Goal: Information Seeking & Learning: Learn about a topic

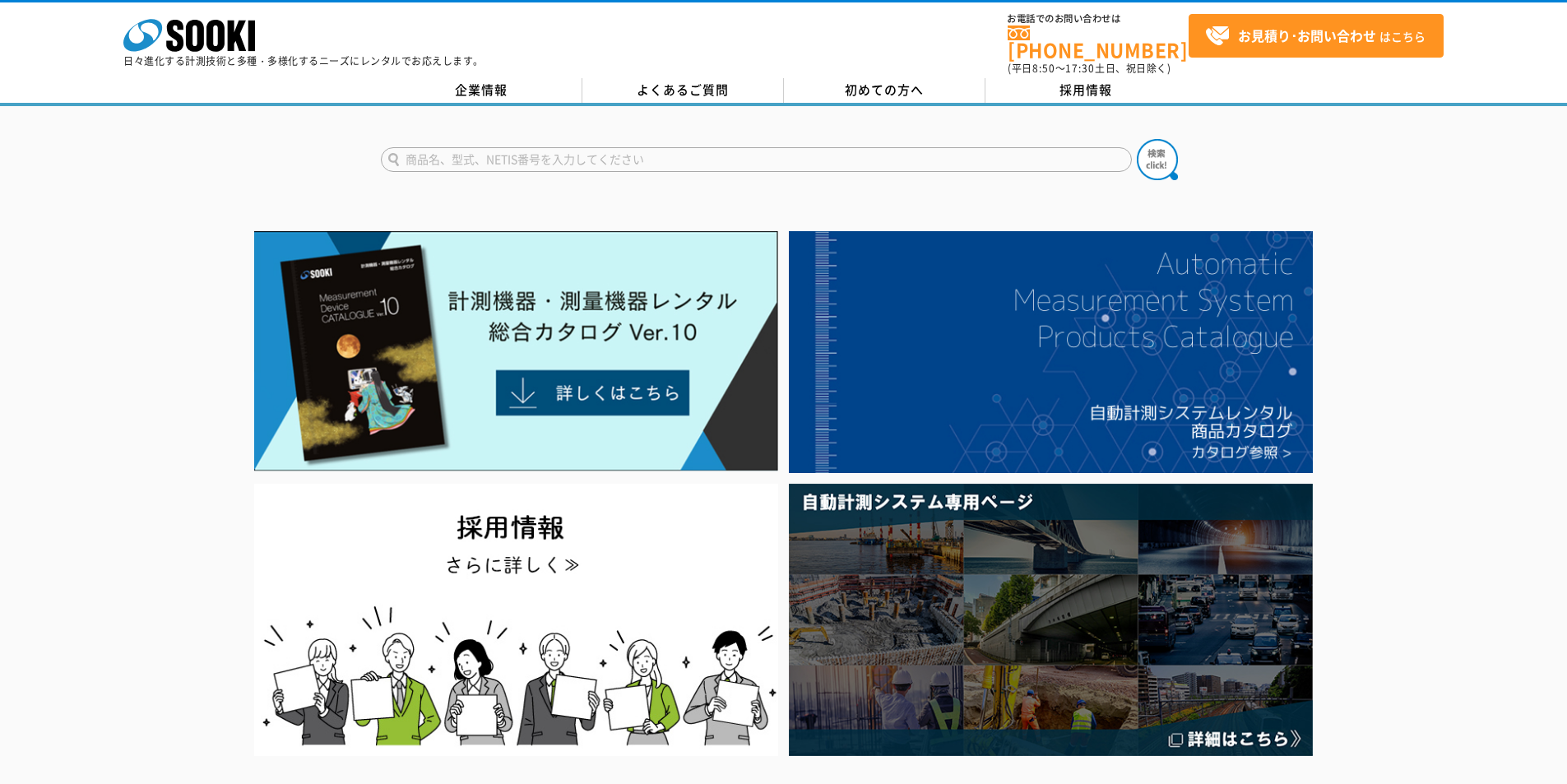
click at [738, 159] on input "text" at bounding box center [756, 159] width 751 height 24
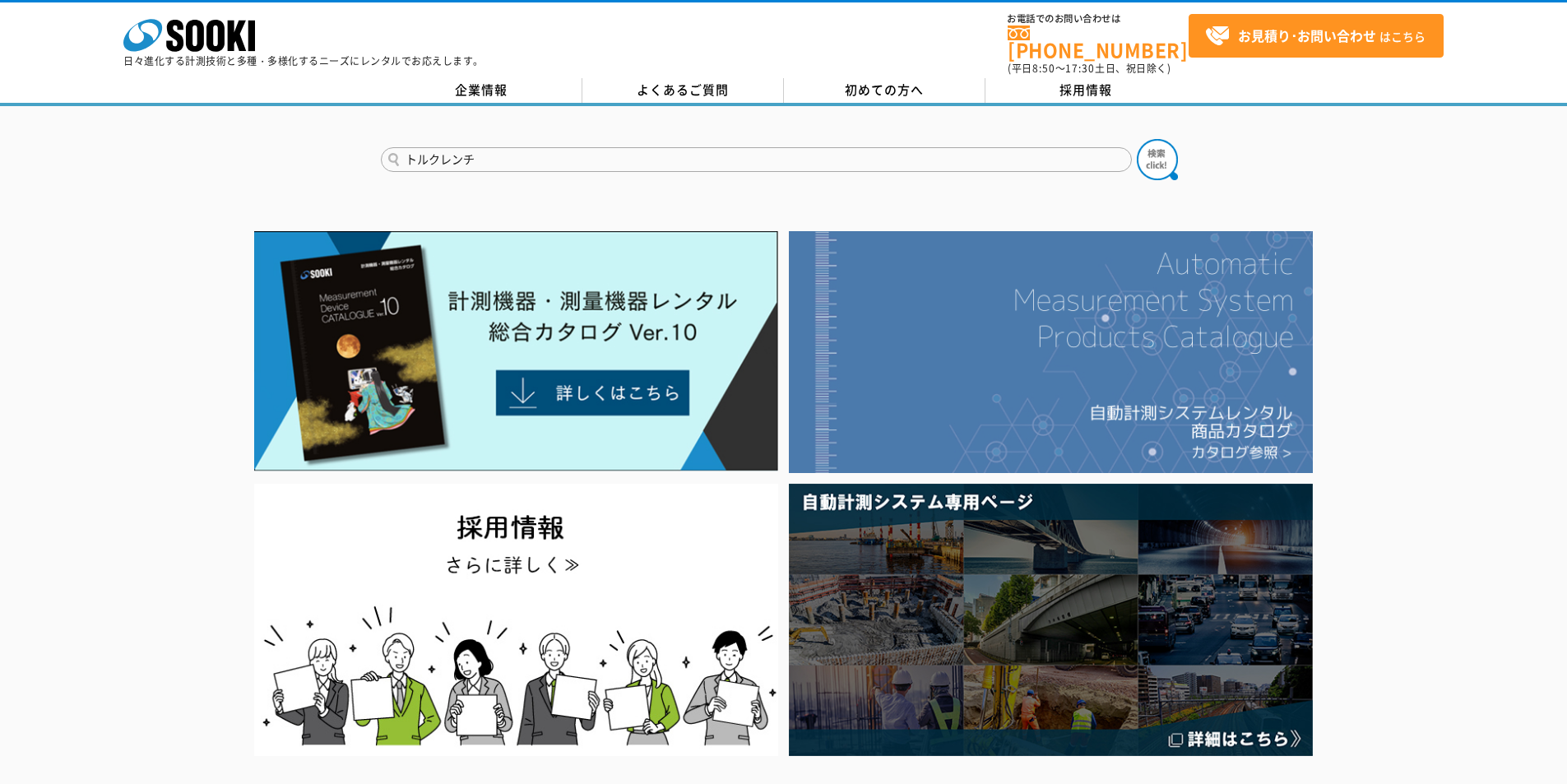
type input "トルクレンチ"
click at [1137, 139] on button at bounding box center [1158, 160] width 41 height 41
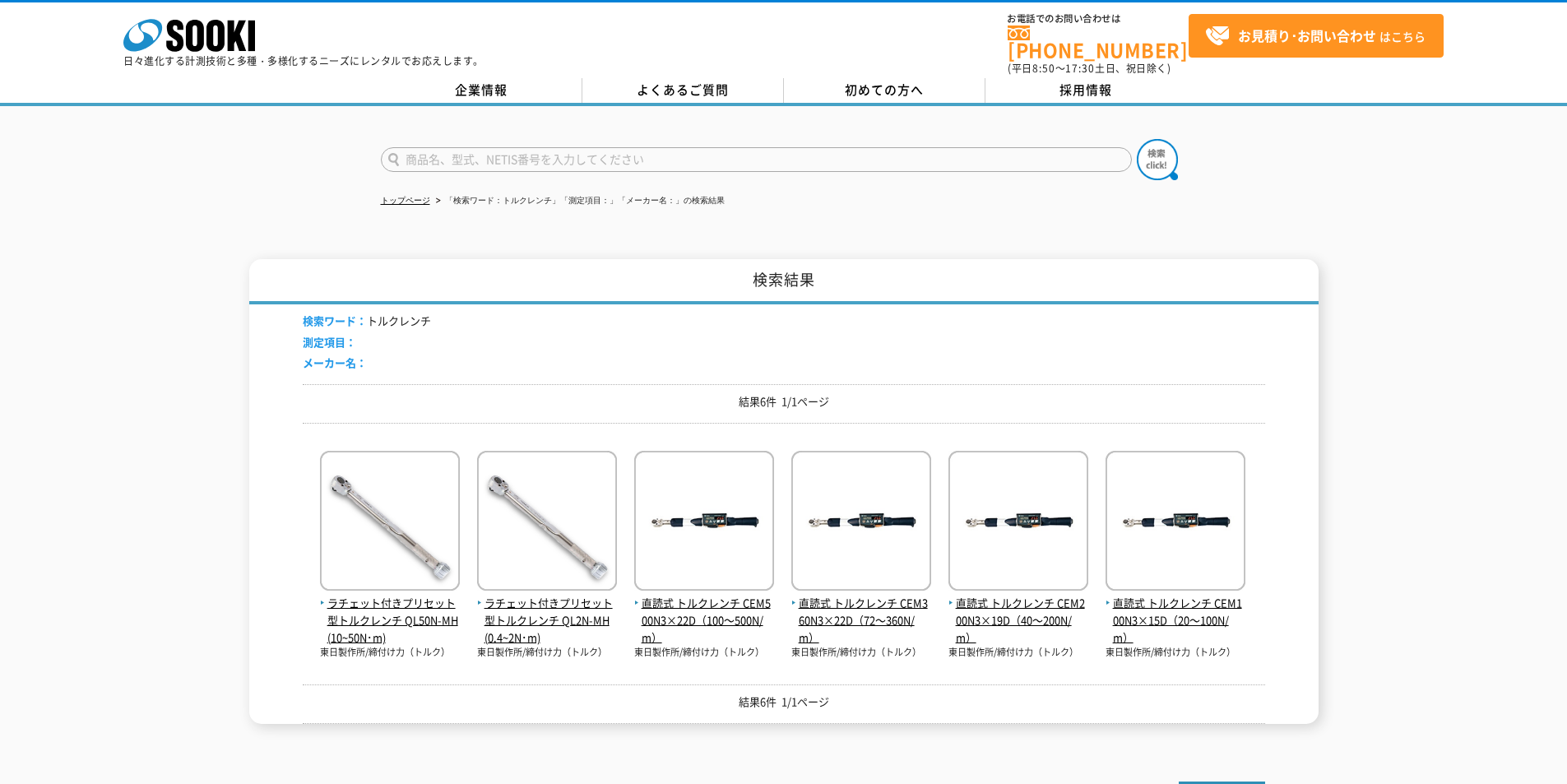
drag, startPoint x: 742, startPoint y: 132, endPoint x: 740, endPoint y: 141, distance: 9.2
click at [741, 139] on form at bounding box center [784, 161] width 806 height 46
click at [738, 147] on input "text" at bounding box center [756, 159] width 751 height 24
type input "HP"
click at [1161, 147] on img at bounding box center [1158, 160] width 41 height 41
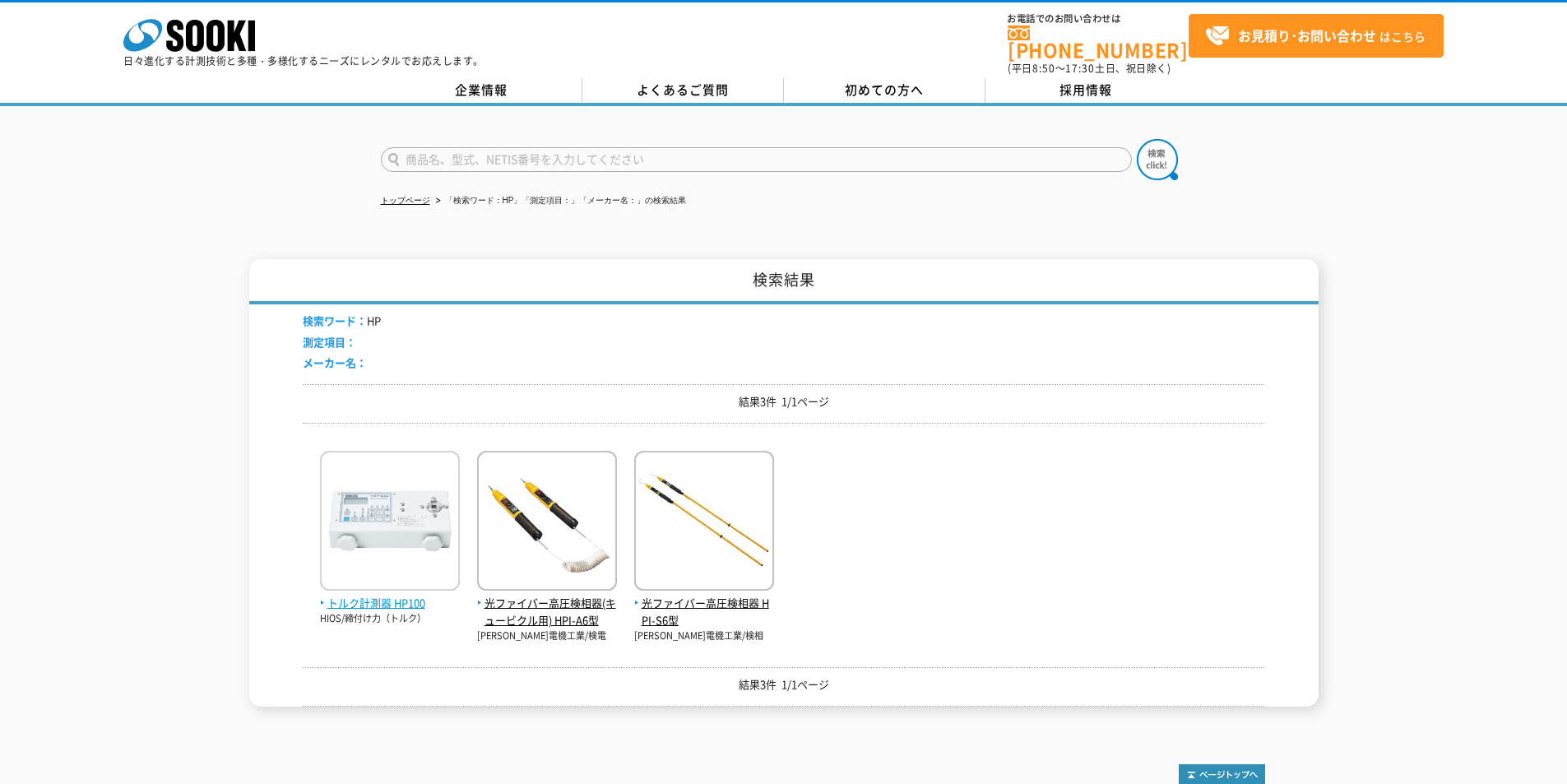
click at [353, 580] on img at bounding box center [389, 523] width 140 height 144
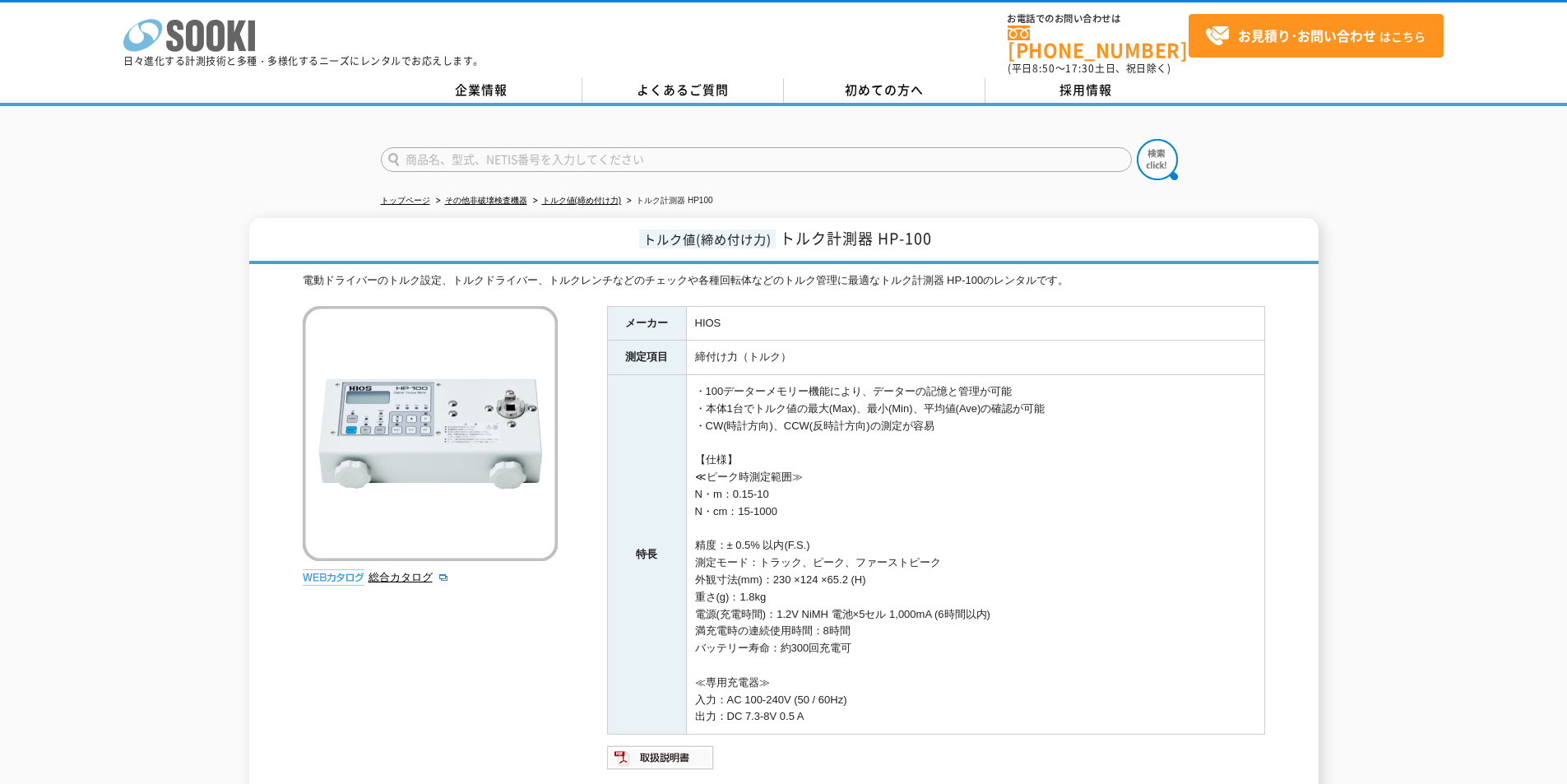
click at [174, 30] on icon "株式会社 ソーキ" at bounding box center [189, 35] width 132 height 33
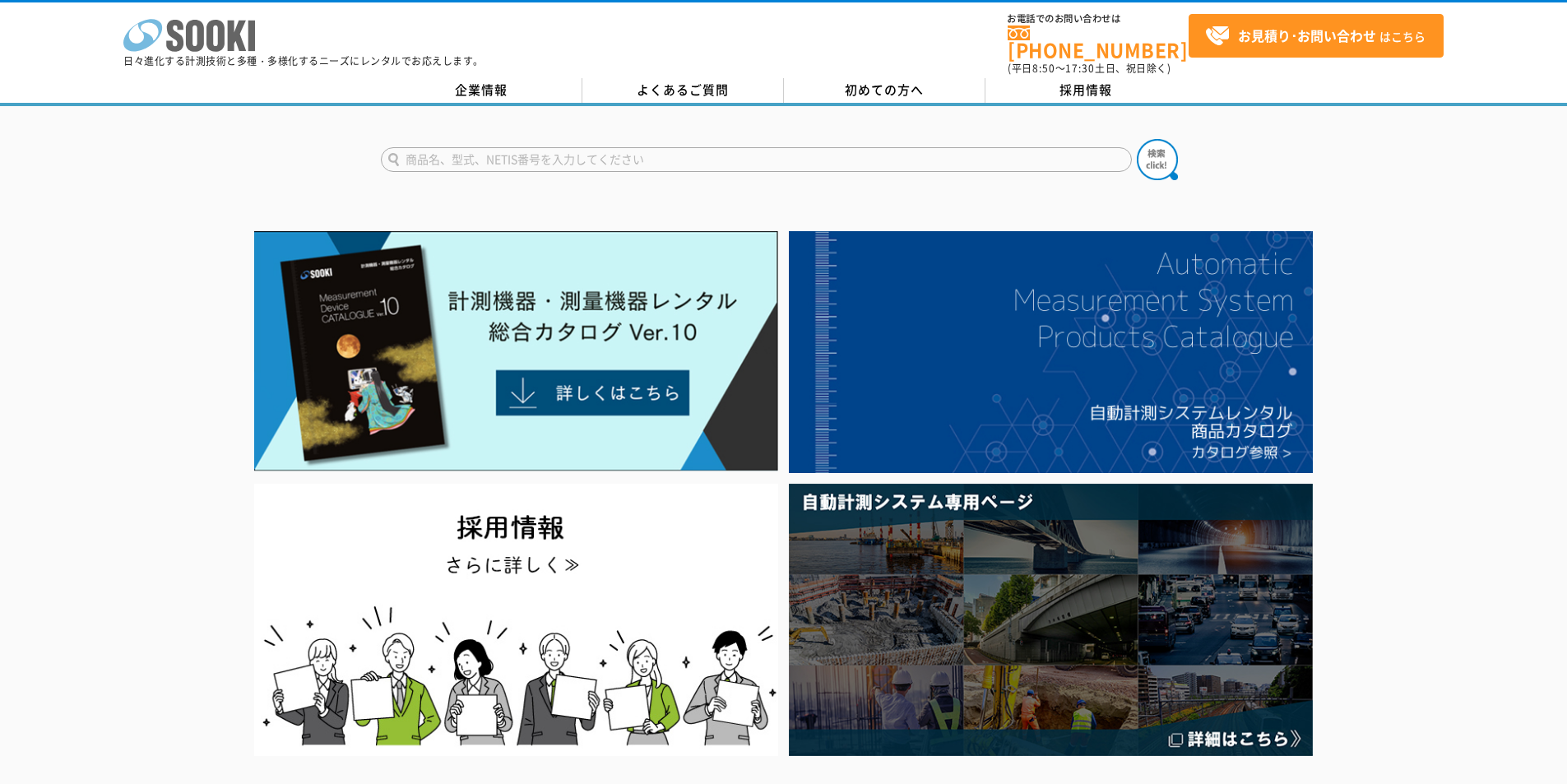
click at [165, 24] on icon "株式会社 ソーキ" at bounding box center [189, 35] width 132 height 33
click at [746, 156] on input "text" at bounding box center [756, 159] width 751 height 24
type input "商品名、型式、NETIS番号を入力してください"
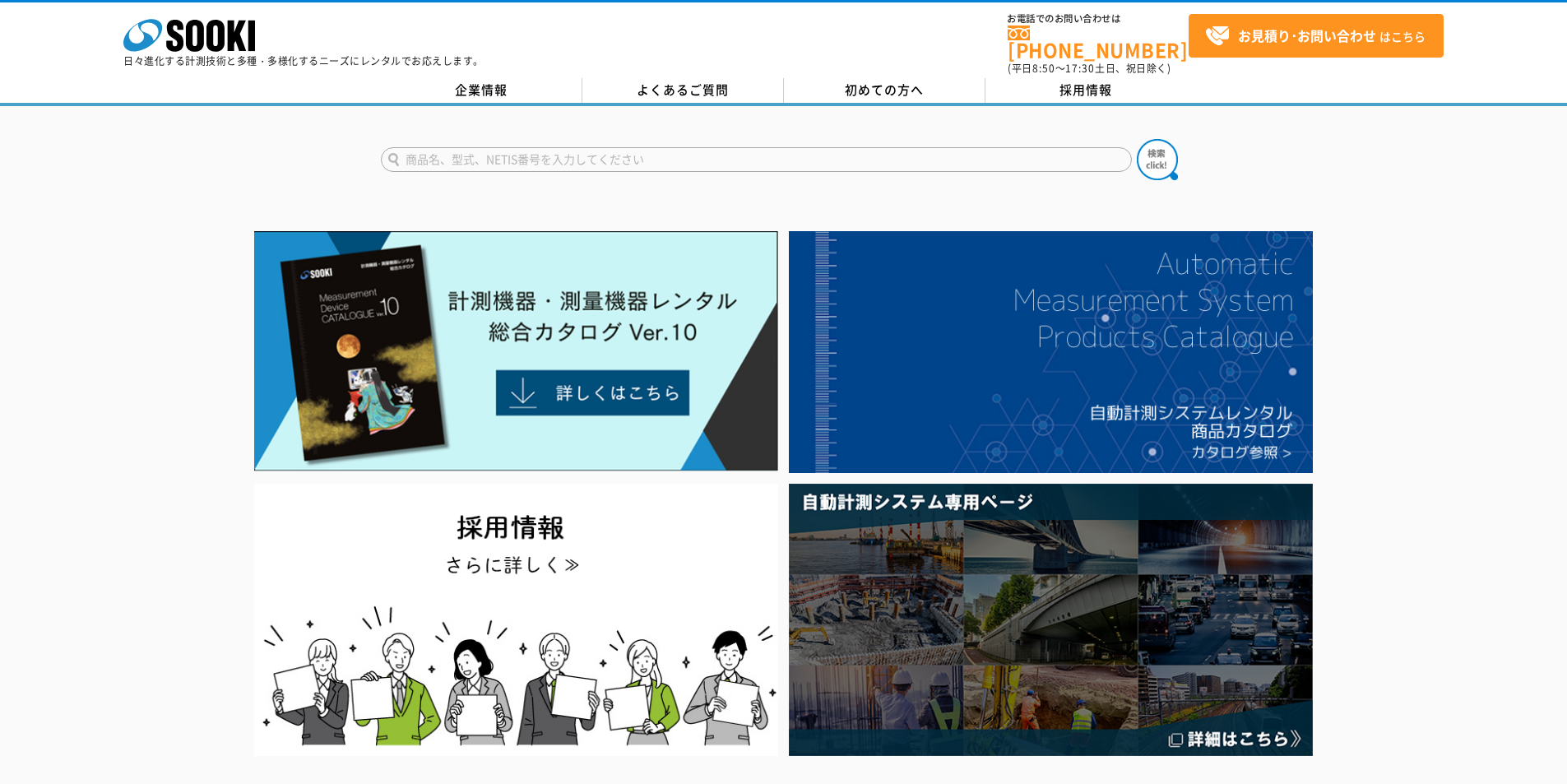
click at [781, 147] on input "text" at bounding box center [756, 159] width 751 height 24
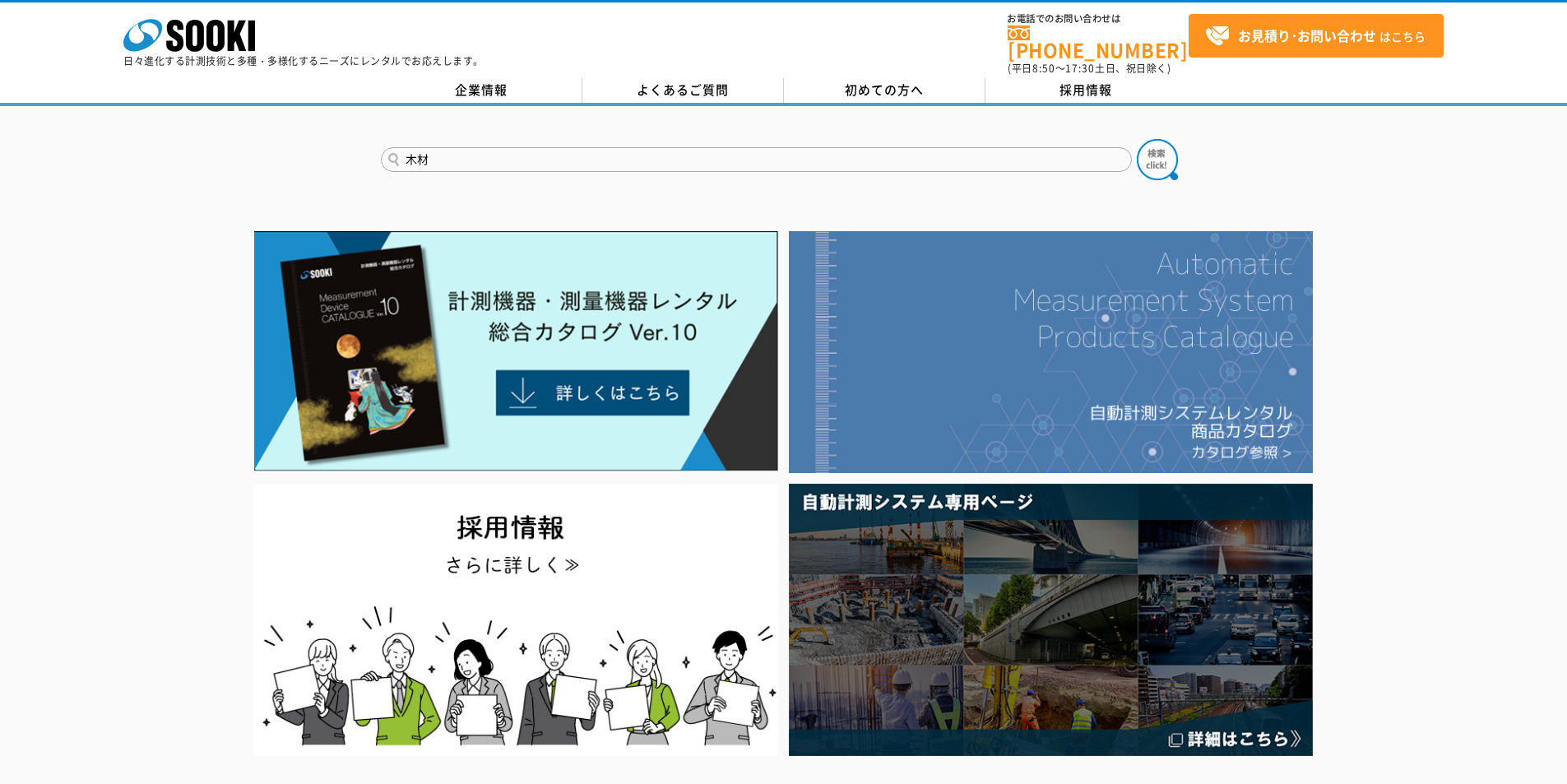
type input "木材"
click at [1137, 139] on button at bounding box center [1158, 160] width 41 height 41
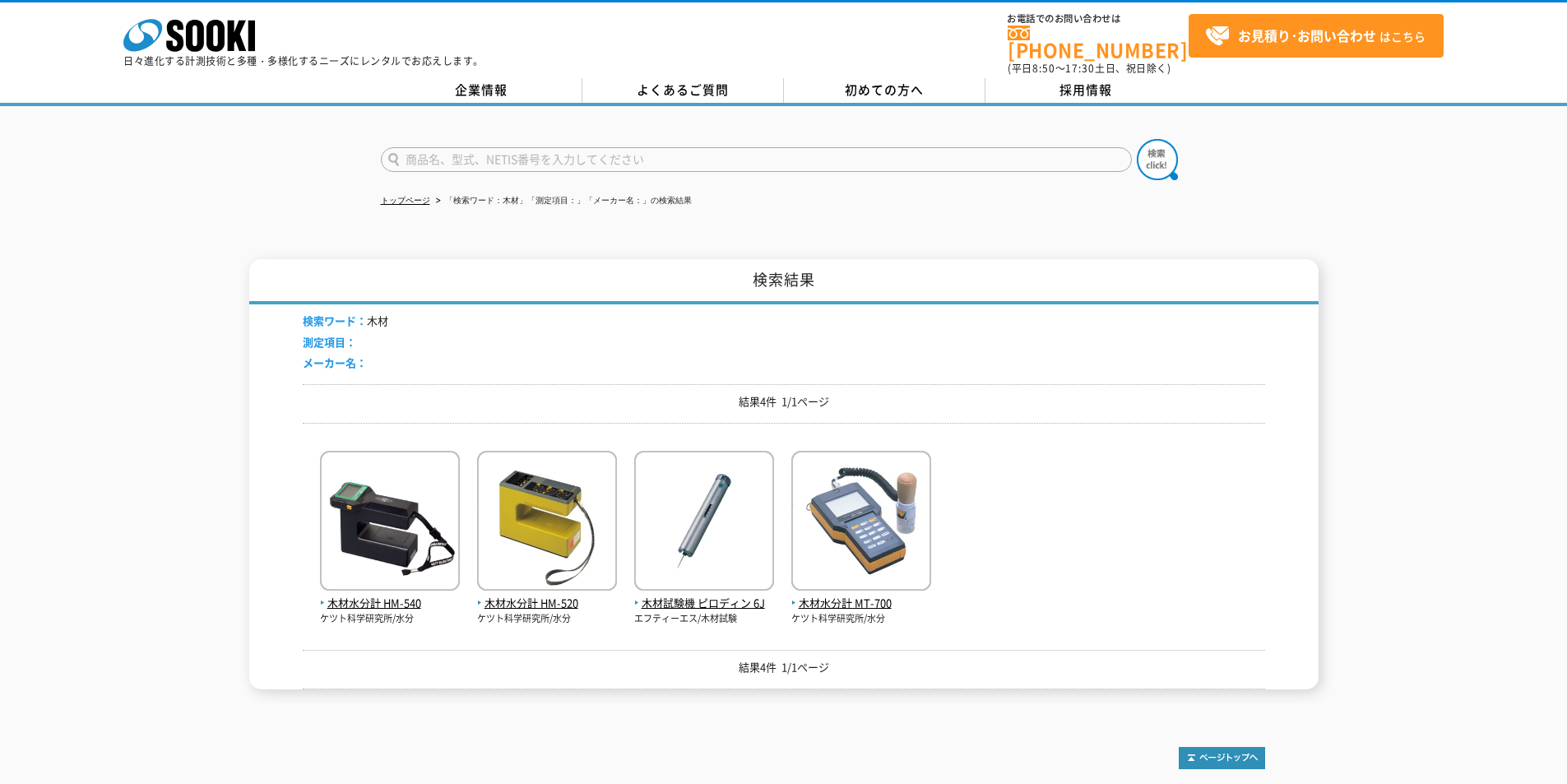
scroll to position [137, 0]
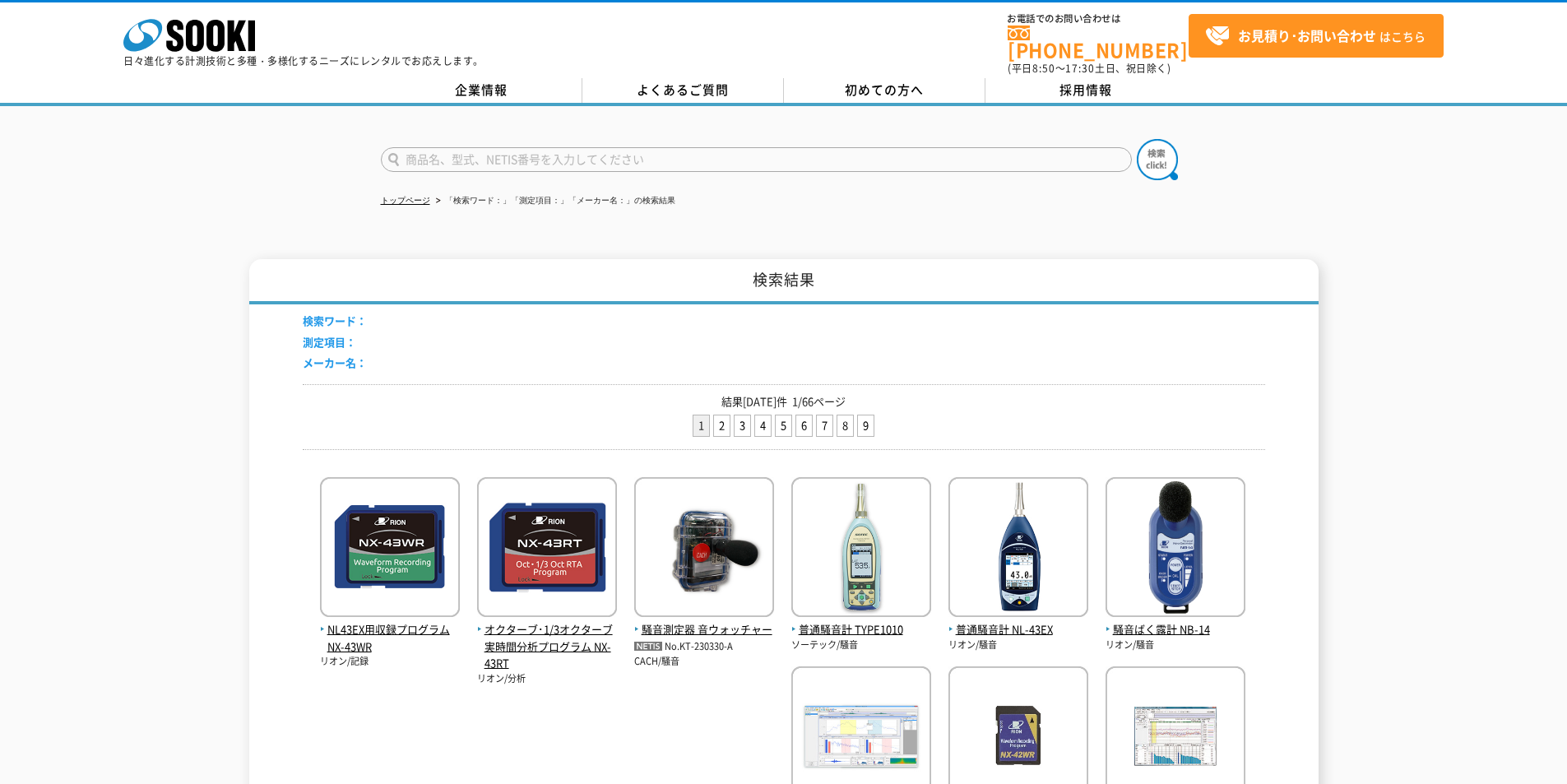
click at [719, 155] on input "text" at bounding box center [756, 159] width 751 height 24
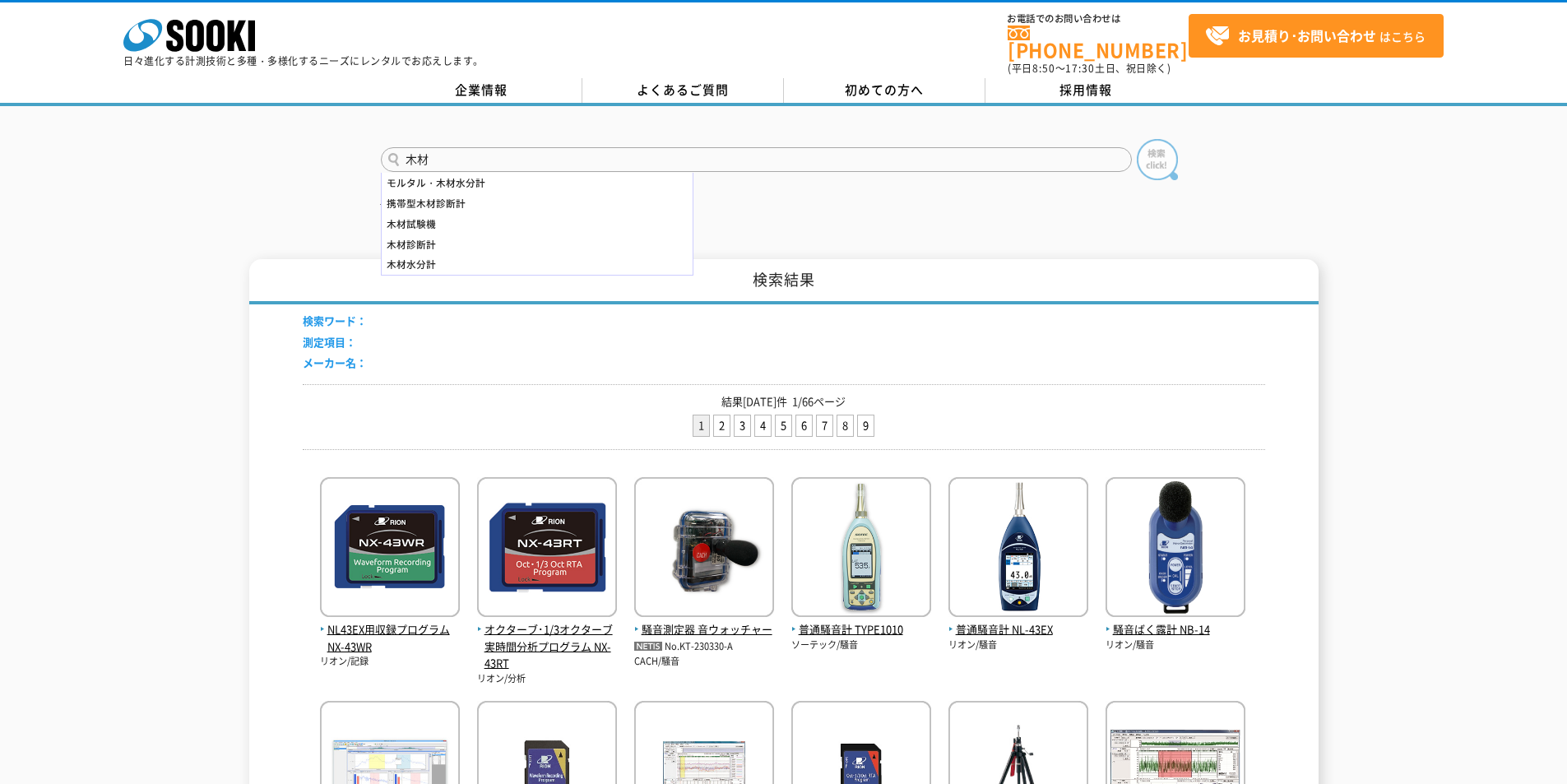
type input "木材"
click at [1167, 144] on img at bounding box center [1158, 160] width 41 height 41
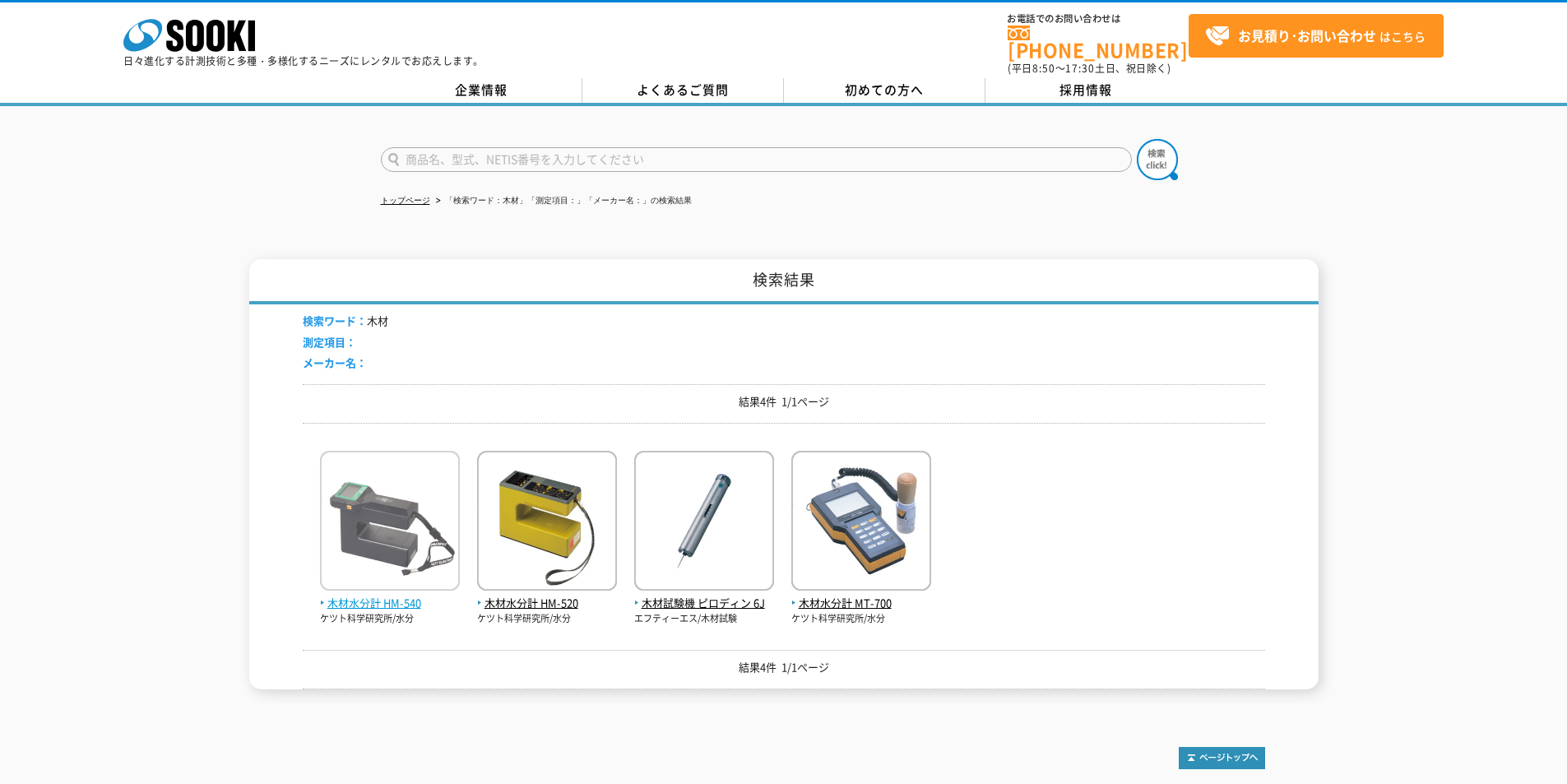
click at [394, 595] on span "木材水分計 HM-540" at bounding box center [389, 603] width 140 height 17
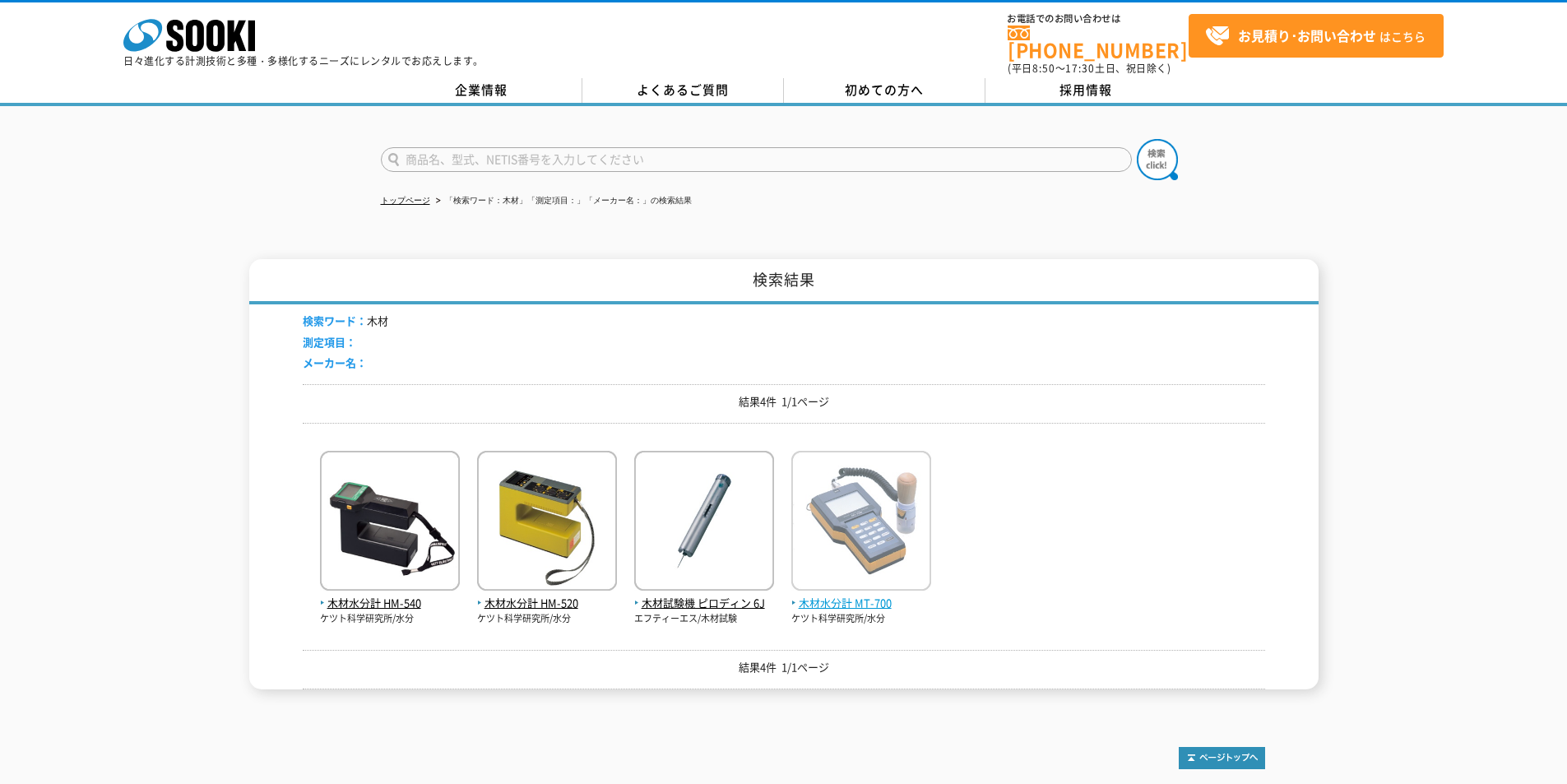
click at [878, 595] on span "木材水分計 MT-700" at bounding box center [861, 603] width 140 height 17
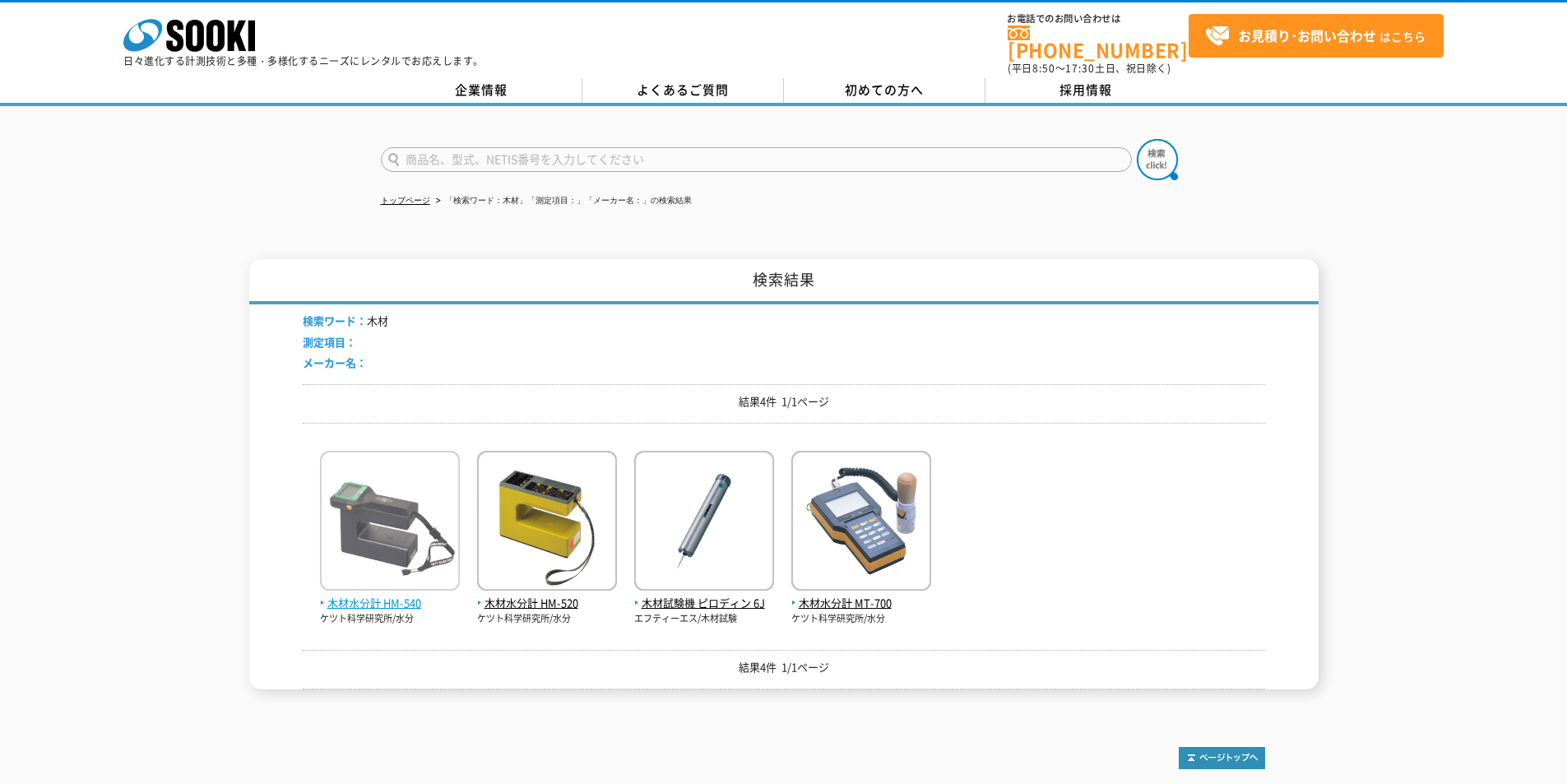
click at [374, 599] on span "木材水分計 HM-540" at bounding box center [389, 603] width 140 height 17
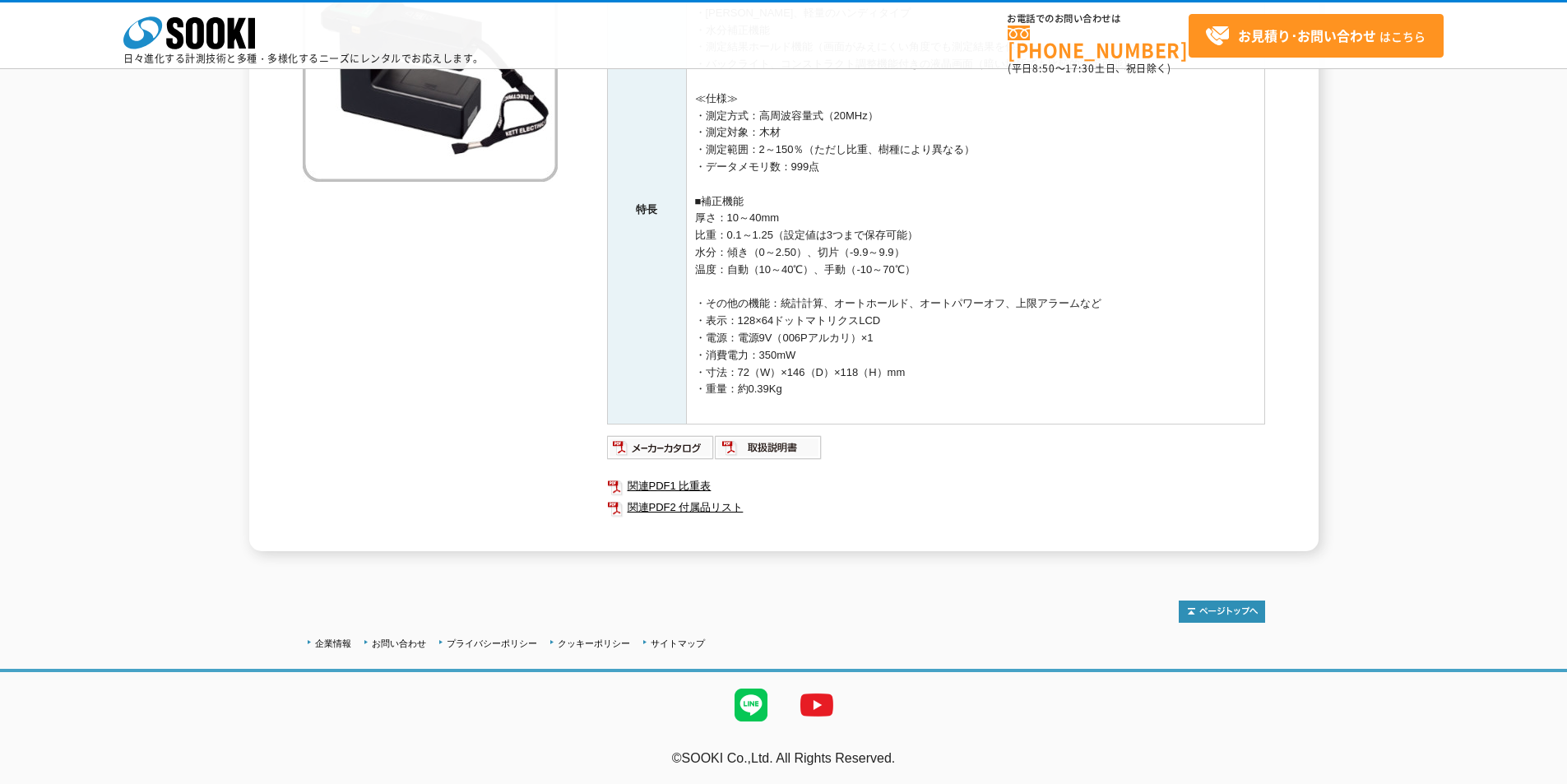
scroll to position [85, 0]
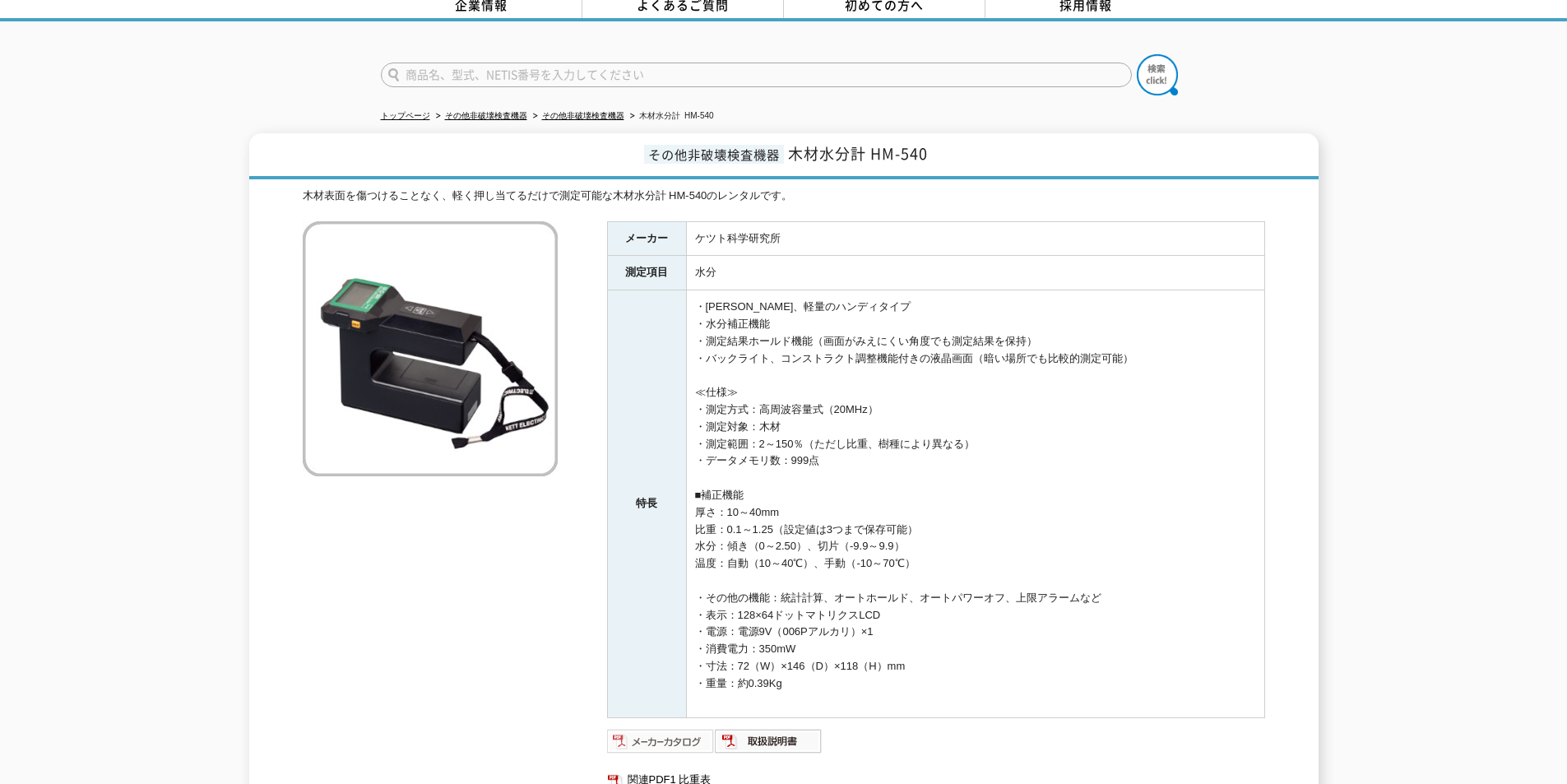
click at [665, 728] on img at bounding box center [661, 741] width 108 height 26
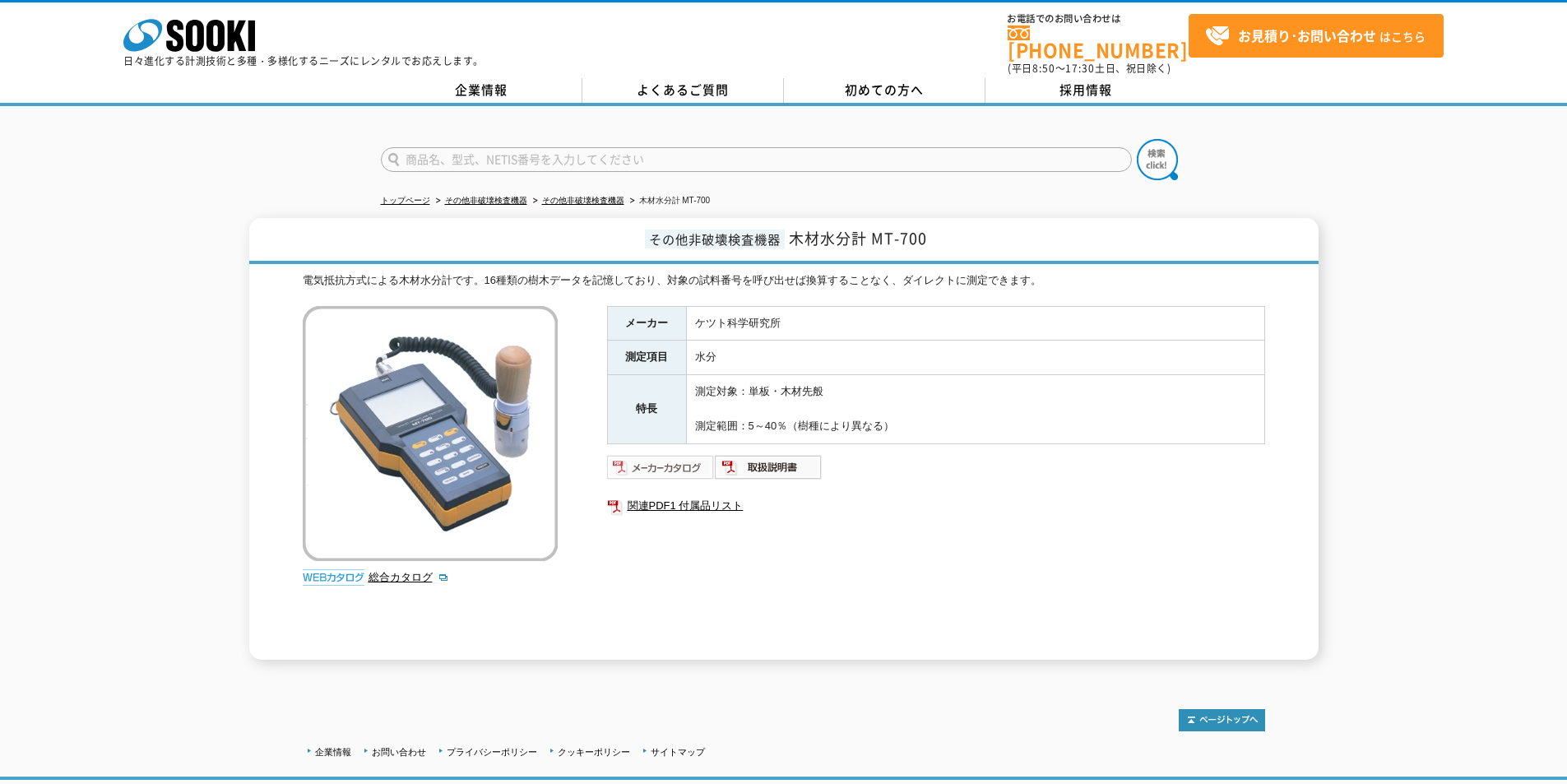
click at [669, 460] on img at bounding box center [661, 467] width 108 height 26
click at [775, 454] on img at bounding box center [769, 467] width 108 height 26
click at [683, 454] on img at bounding box center [661, 467] width 108 height 26
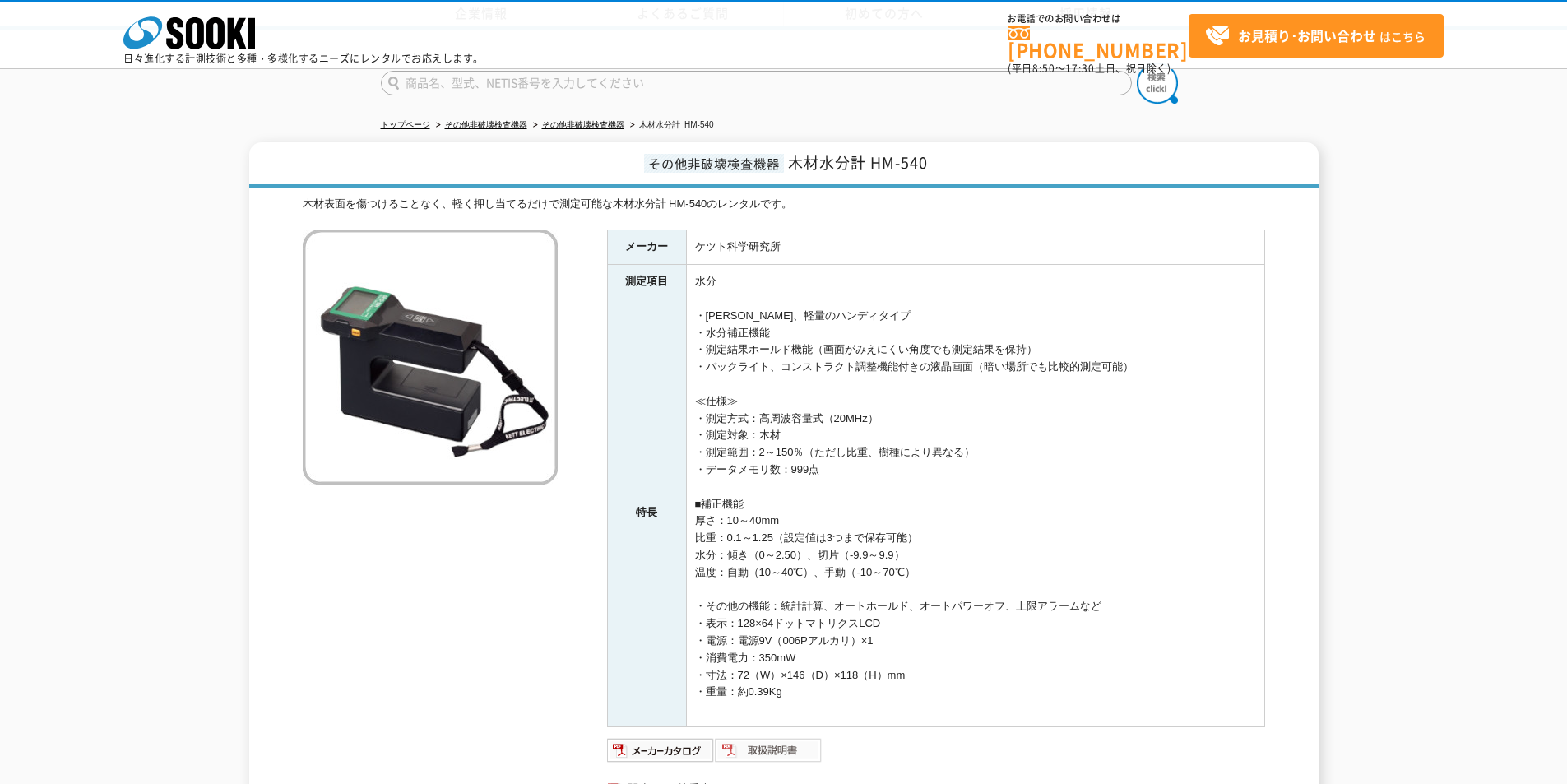
scroll to position [305, 0]
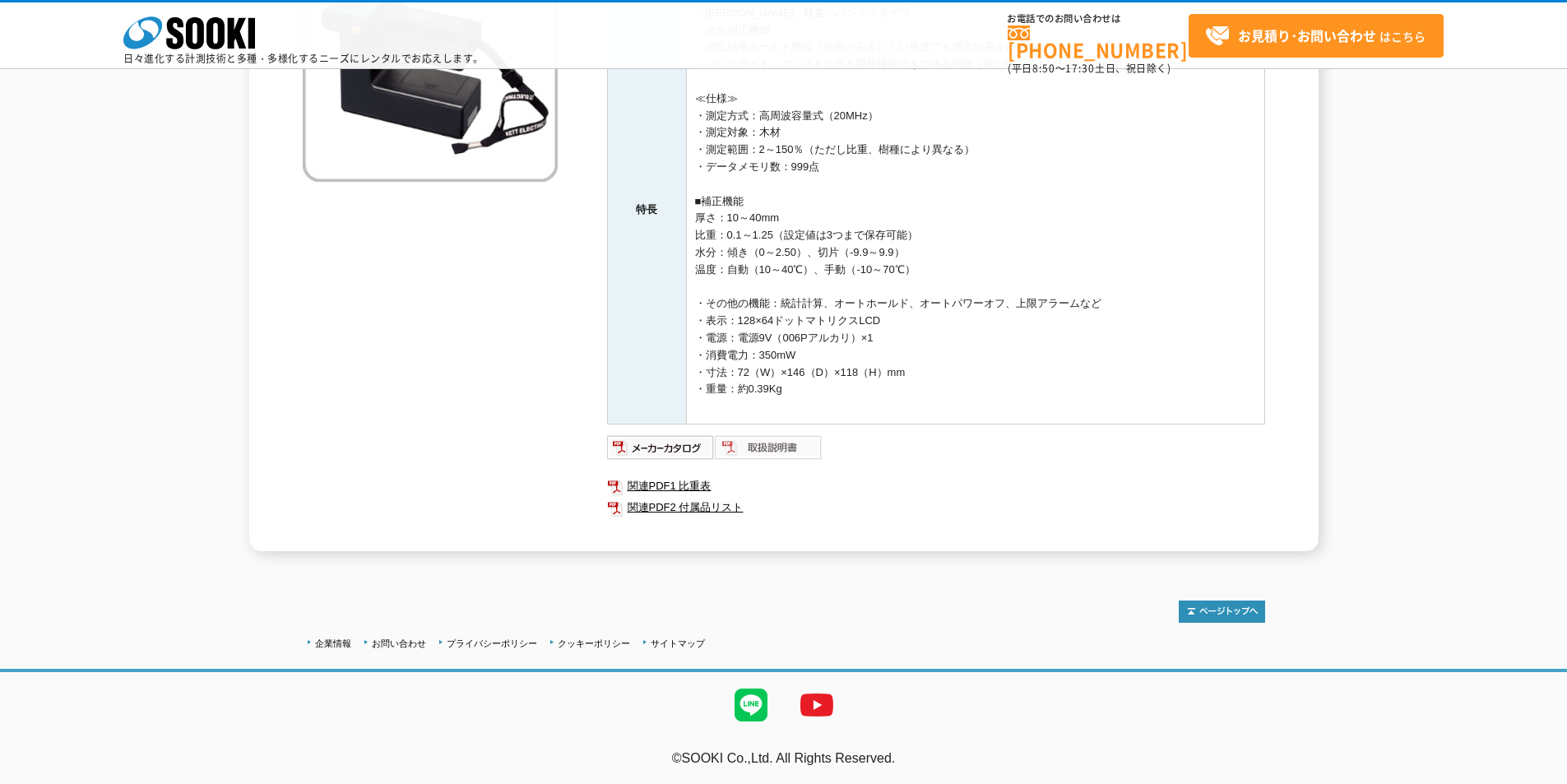
click at [781, 450] on img at bounding box center [769, 447] width 108 height 26
click at [179, 35] on icon at bounding box center [174, 33] width 17 height 32
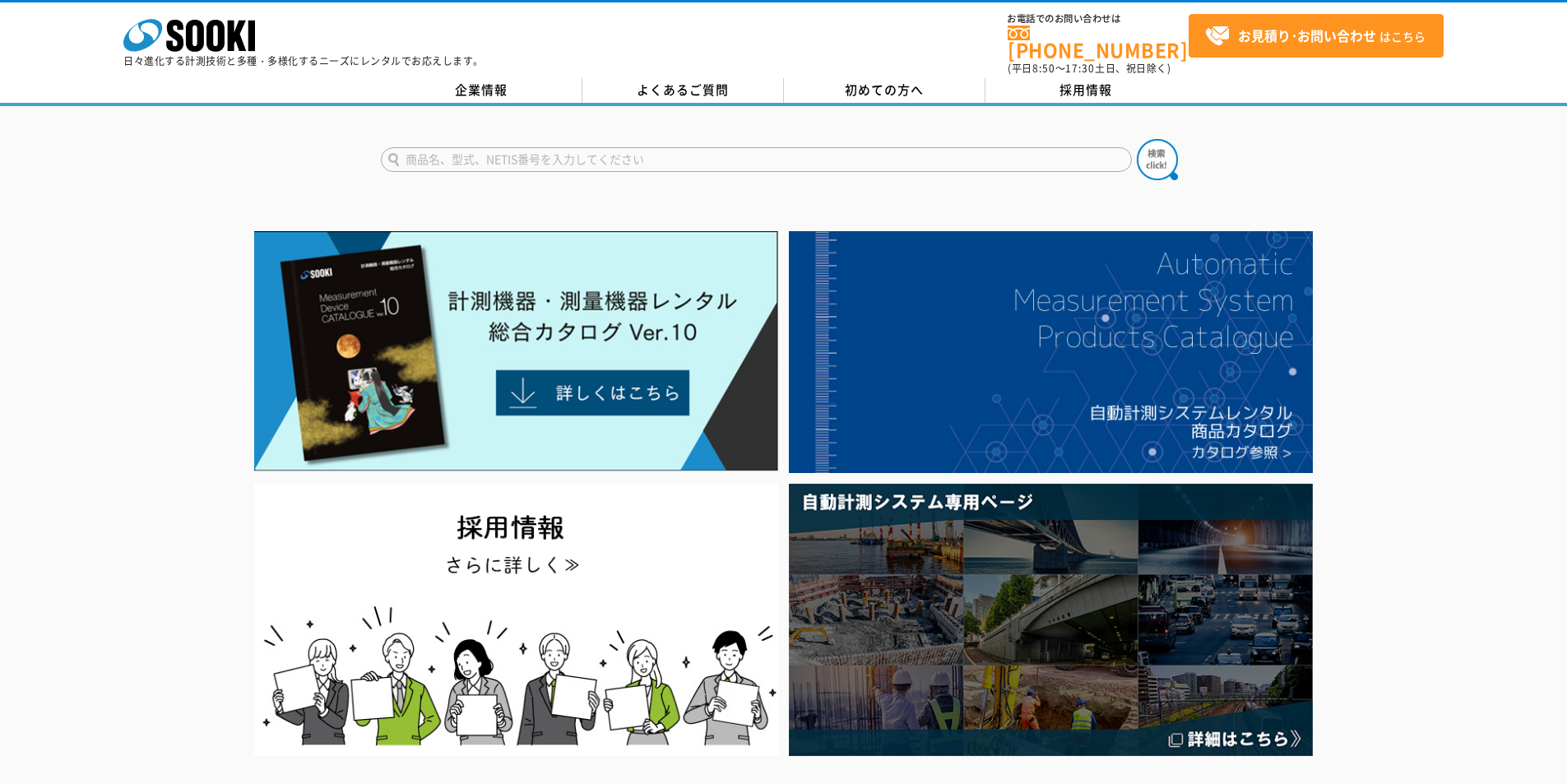
click at [861, 147] on input "text" at bounding box center [756, 159] width 751 height 24
type input "42RT"
click at [1137, 139] on button at bounding box center [1158, 160] width 41 height 41
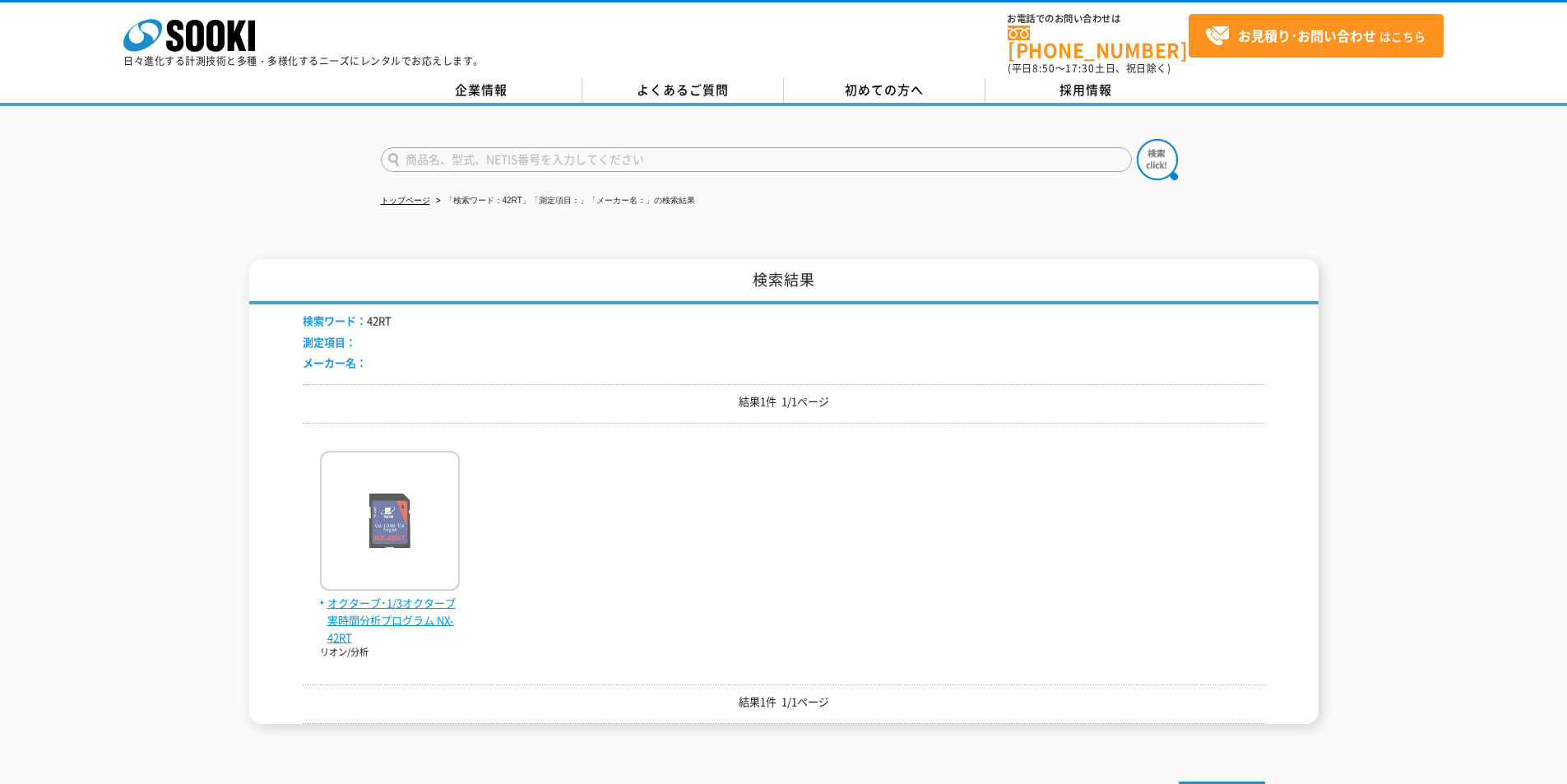
click at [421, 607] on span "オクターブ･1/3オクターブ実時間分析プログラム NX-42RT" at bounding box center [389, 620] width 140 height 51
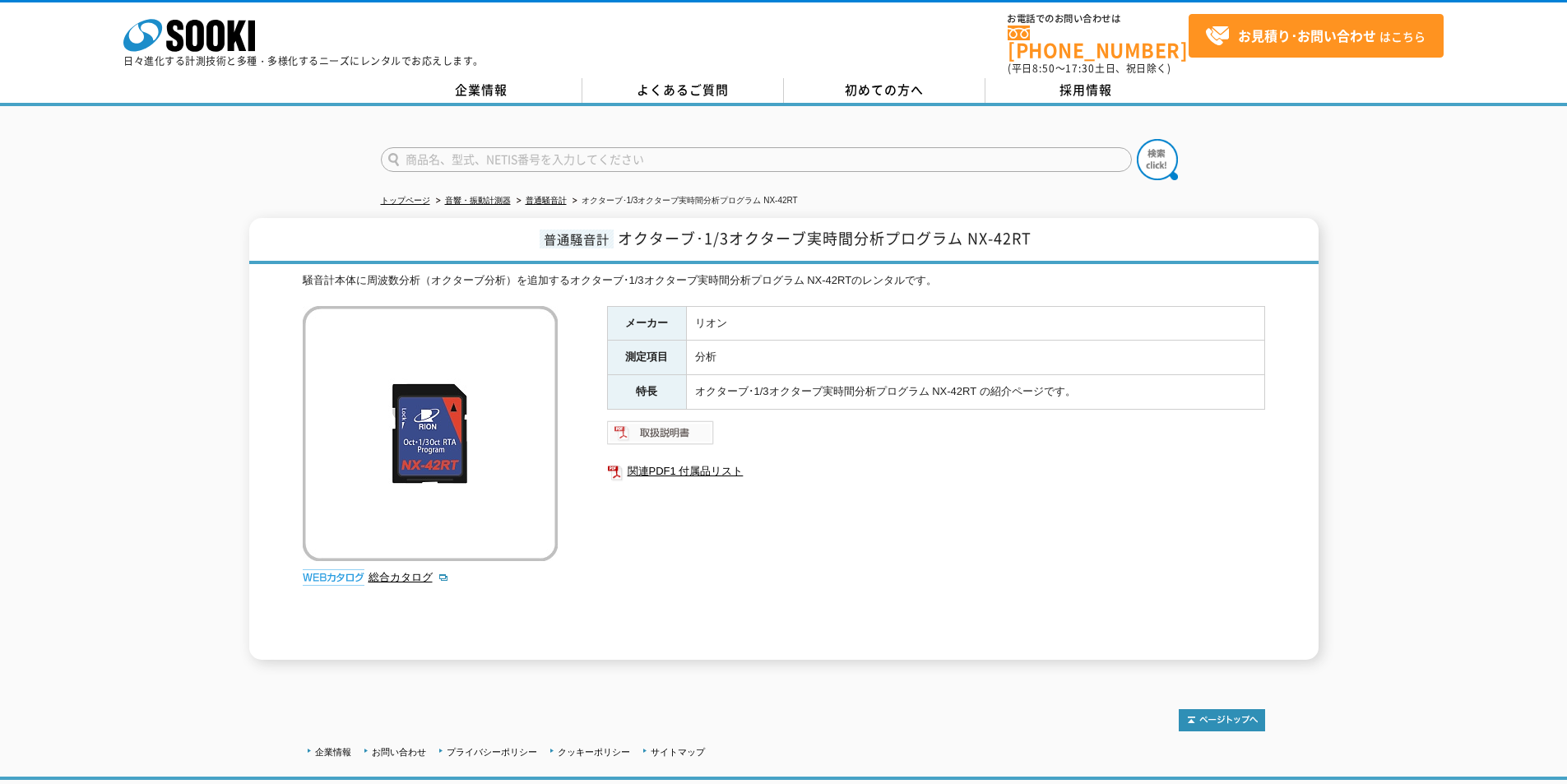
click at [681, 419] on img at bounding box center [661, 432] width 108 height 26
click at [199, 35] on icon at bounding box center [195, 36] width 18 height 32
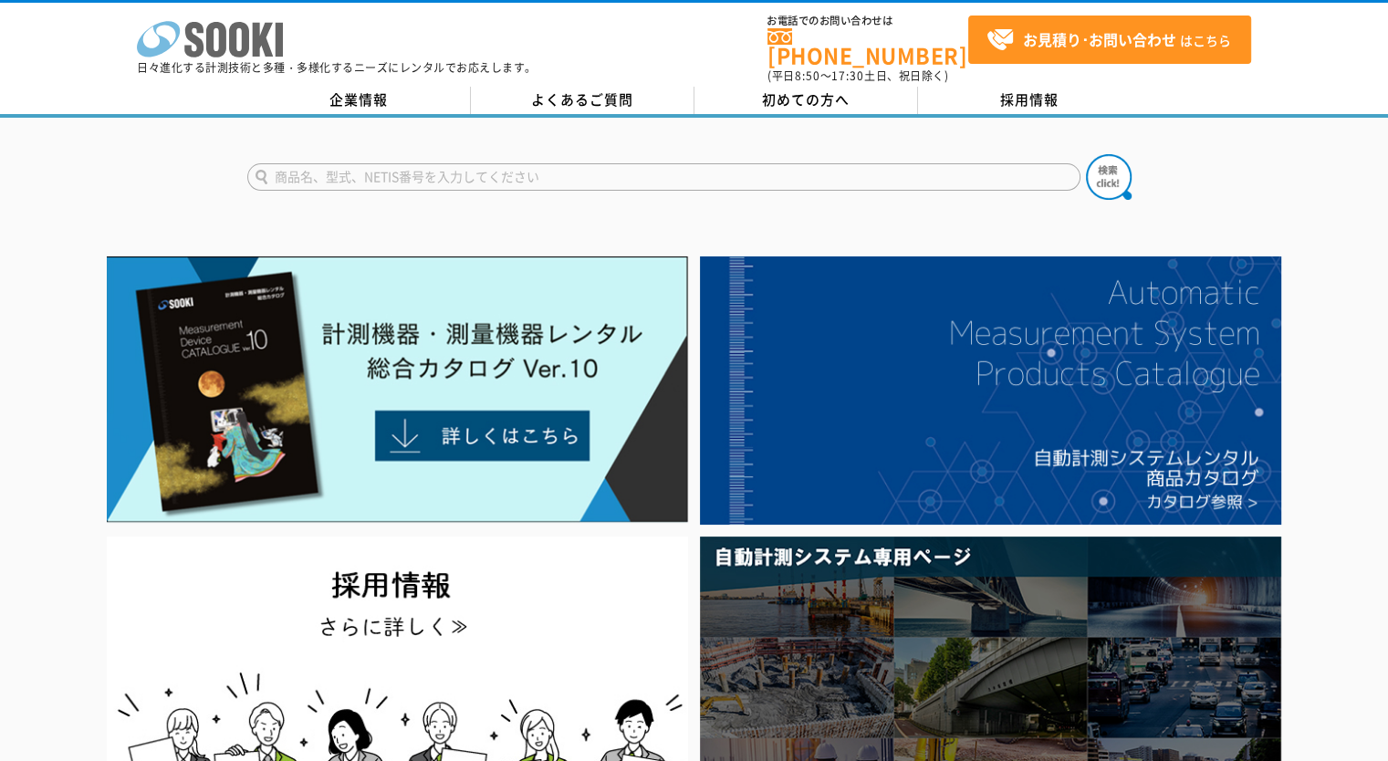
click at [217, 41] on icon "株式会社 ソーキ" at bounding box center [210, 39] width 146 height 37
click at [207, 37] on icon at bounding box center [216, 40] width 20 height 36
click at [234, 36] on icon at bounding box center [239, 40] width 20 height 36
click at [267, 30] on polygon at bounding box center [263, 40] width 21 height 34
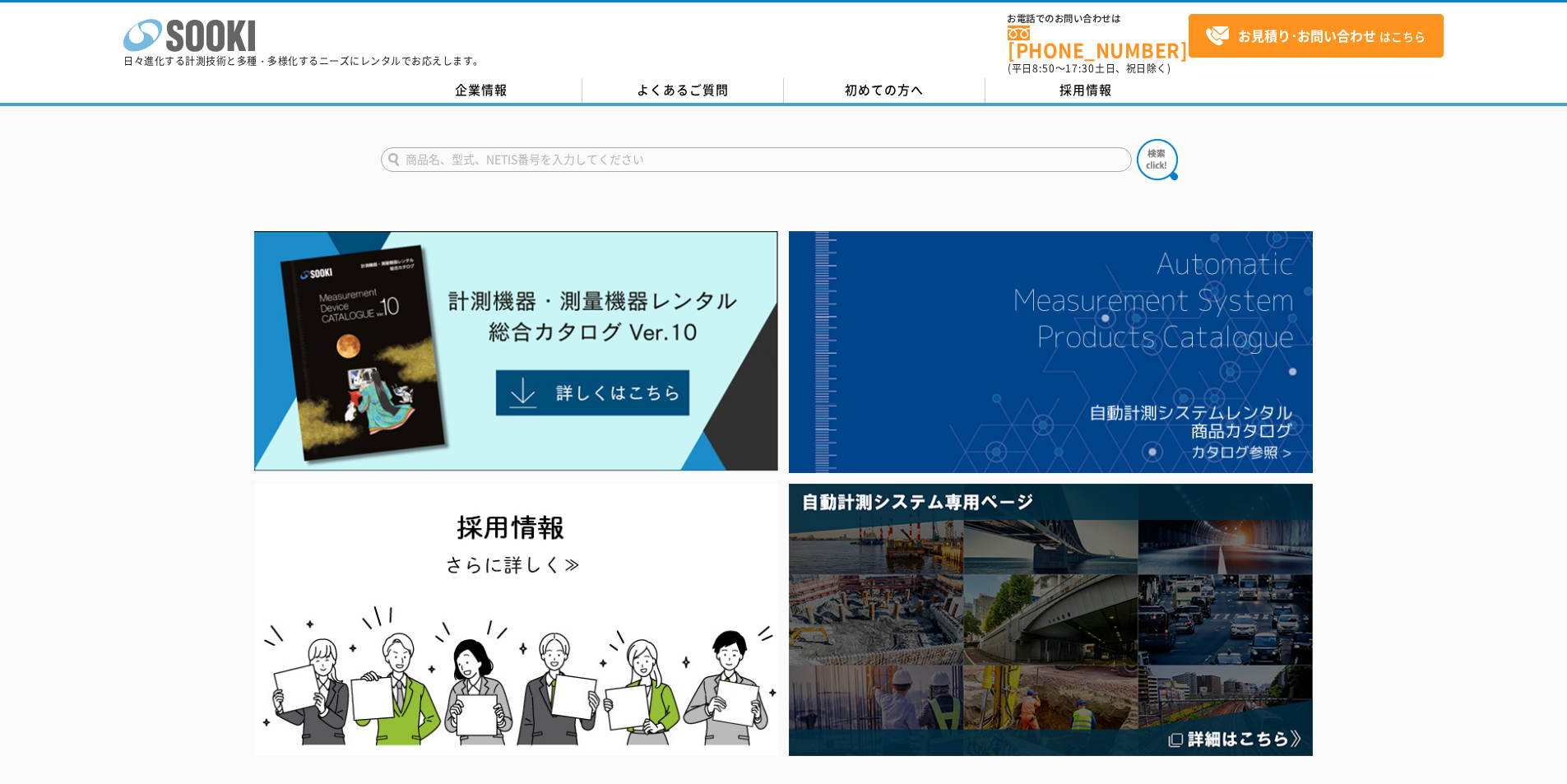
click at [220, 38] on icon at bounding box center [215, 36] width 18 height 32
drag, startPoint x: 250, startPoint y: 60, endPoint x: 234, endPoint y: 47, distance: 20.6
click at [247, 57] on p "日々進化する計測技術と多種・多様化するニーズにレンタルでお応えします。" at bounding box center [304, 60] width 361 height 10
click at [206, 21] on icon "株式会社 ソーキ" at bounding box center [189, 35] width 132 height 33
click at [221, 38] on icon at bounding box center [215, 36] width 18 height 32
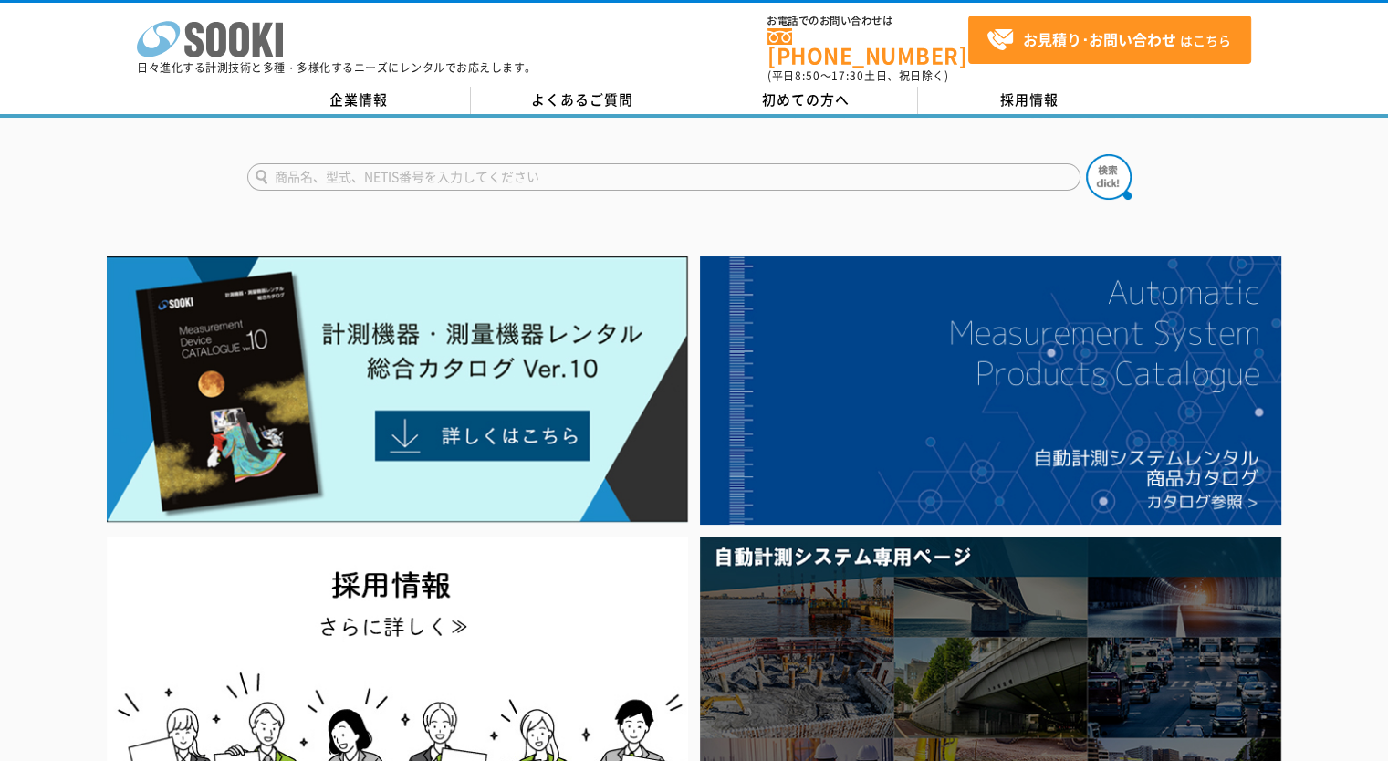
click at [257, 29] on polygon at bounding box center [263, 40] width 21 height 34
click at [257, 31] on polygon at bounding box center [263, 40] width 21 height 34
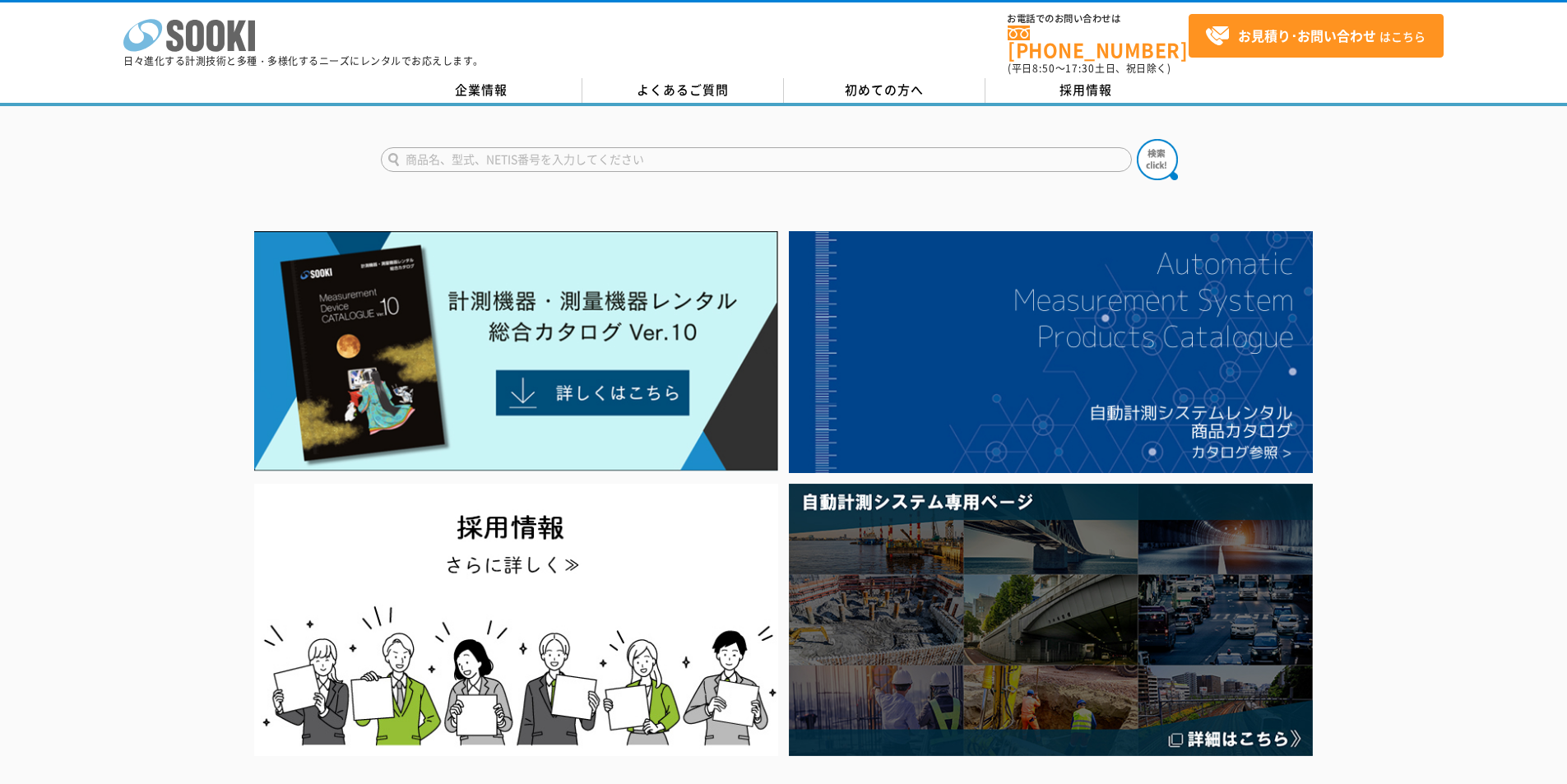
click at [230, 42] on polygon at bounding box center [237, 36] width 19 height 31
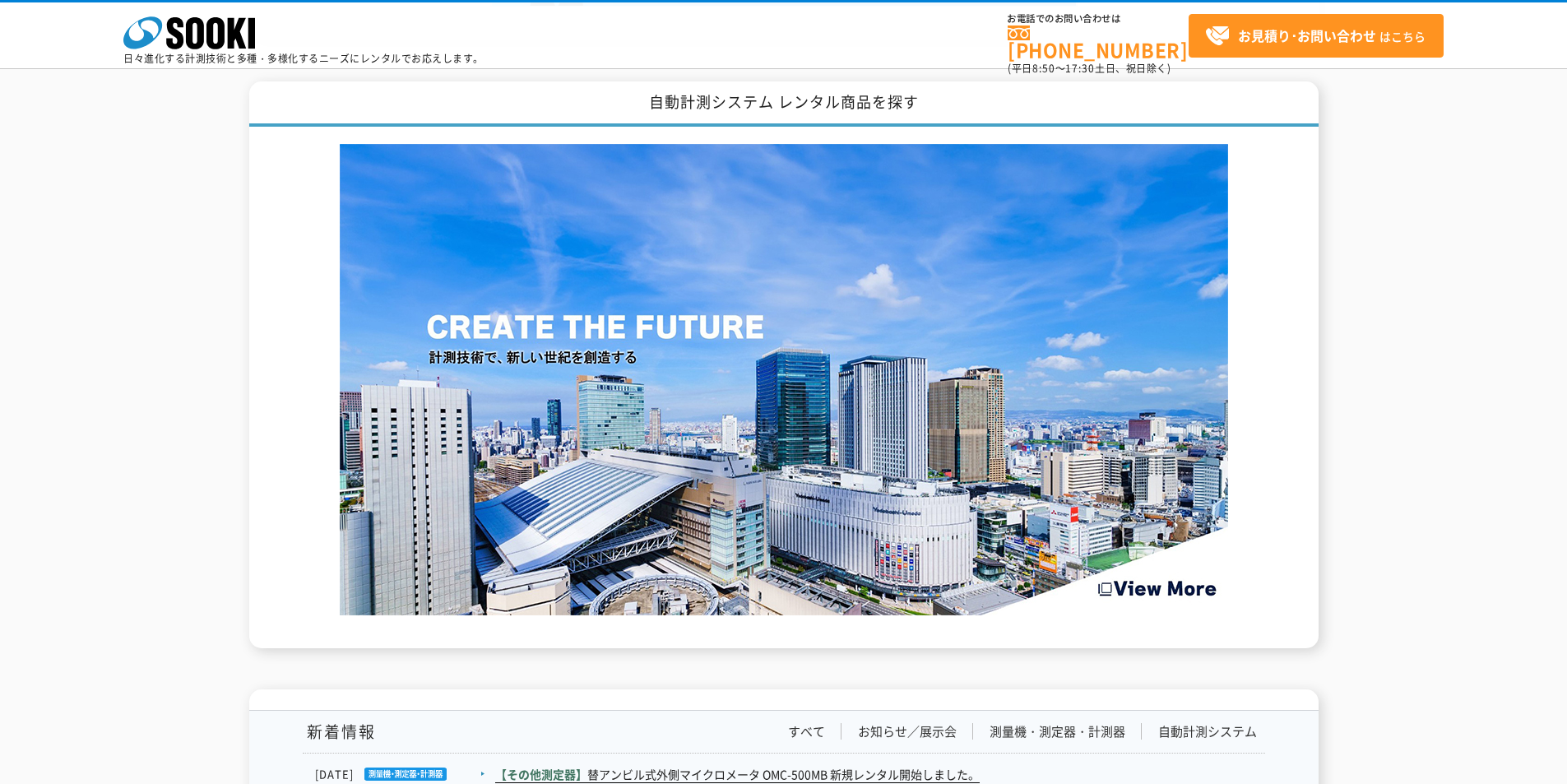
scroll to position [2193, 0]
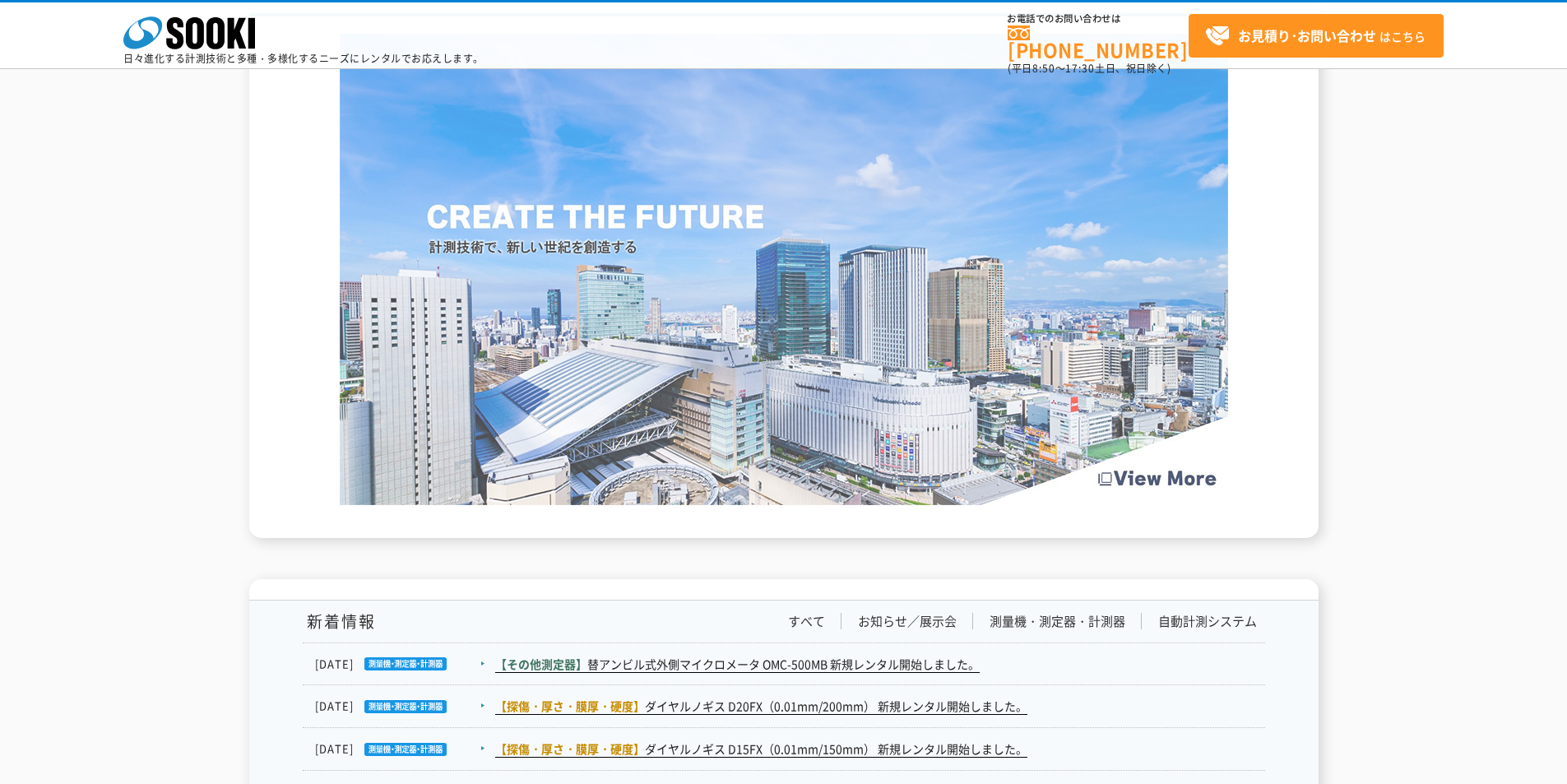
click at [1148, 479] on img at bounding box center [784, 269] width 889 height 471
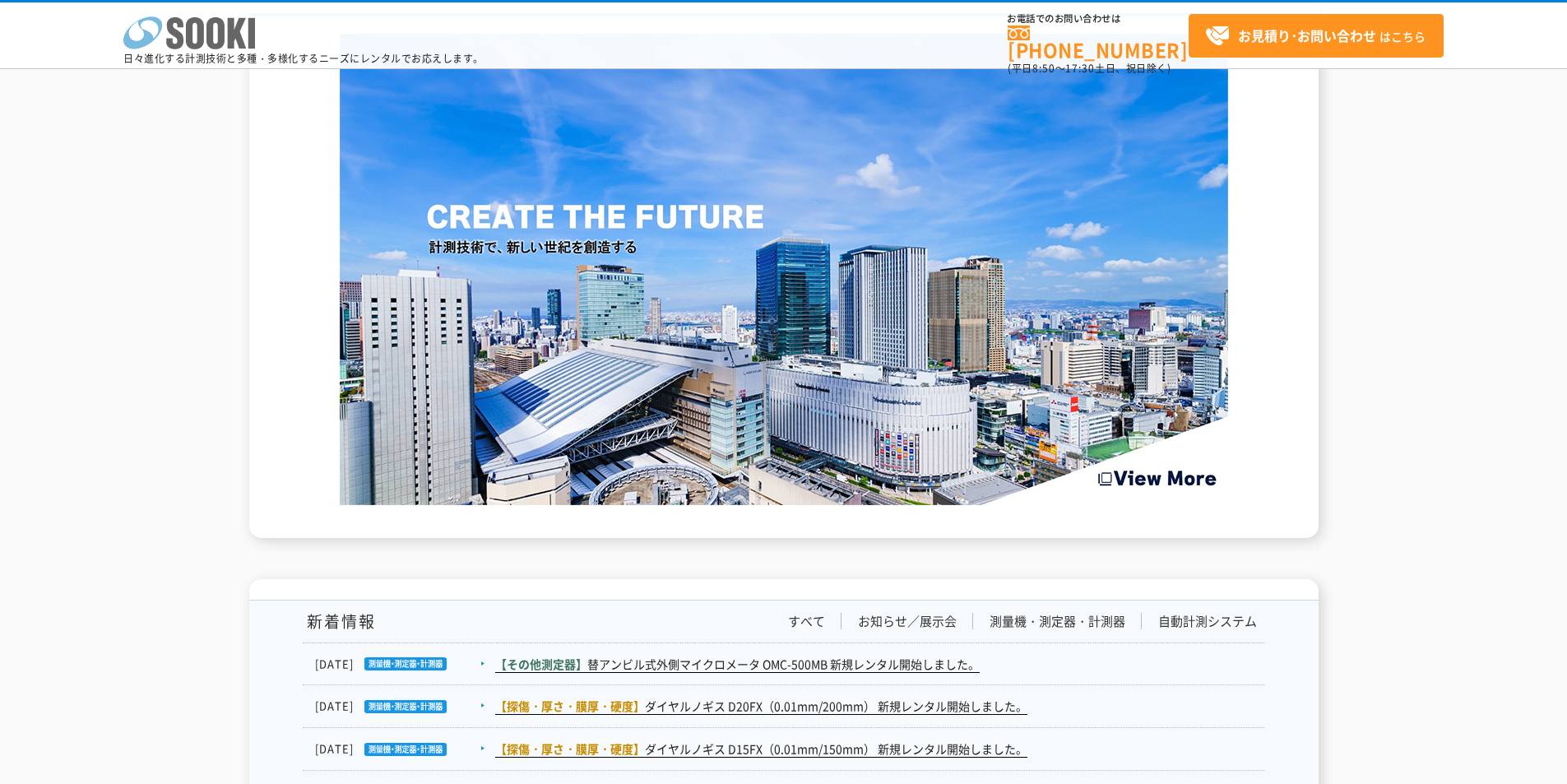
click at [211, 44] on icon at bounding box center [215, 33] width 18 height 32
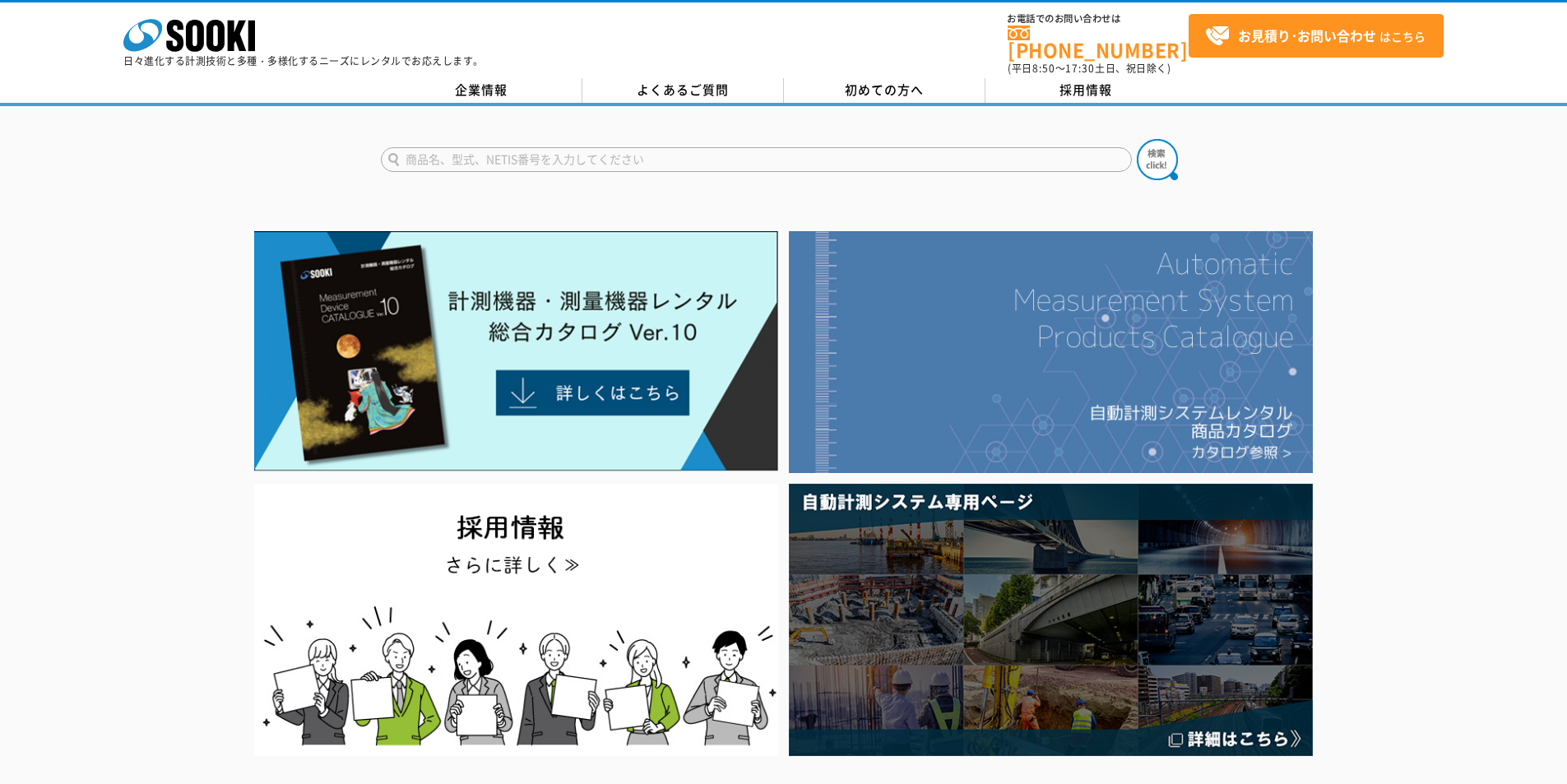
click at [1003, 435] on img at bounding box center [1050, 351] width 524 height 242
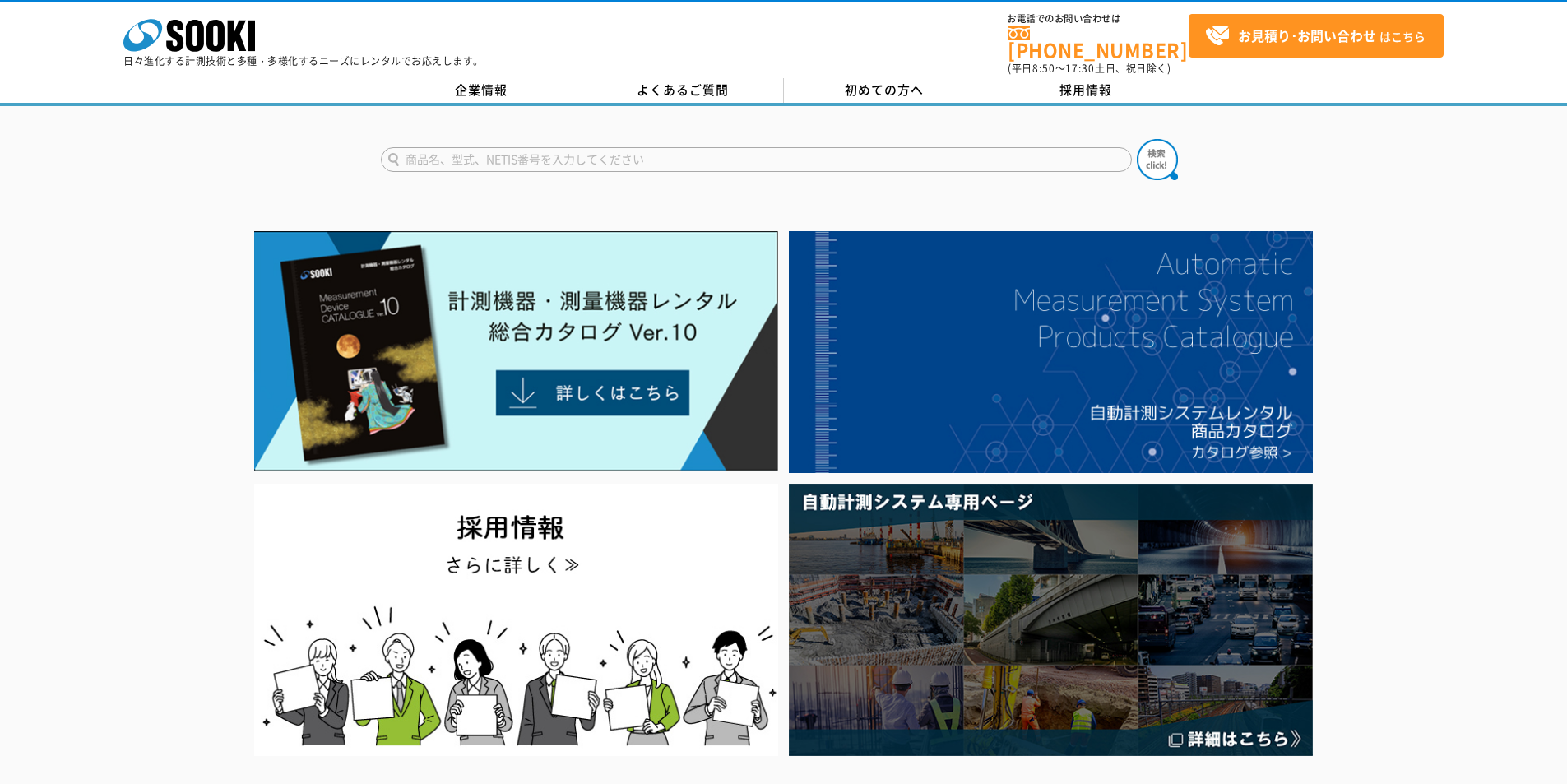
click at [777, 147] on input "text" at bounding box center [756, 159] width 751 height 24
type input "商品名、型式、NETIS番号を入力してください"
click at [689, 152] on input "text" at bounding box center [756, 159] width 751 height 24
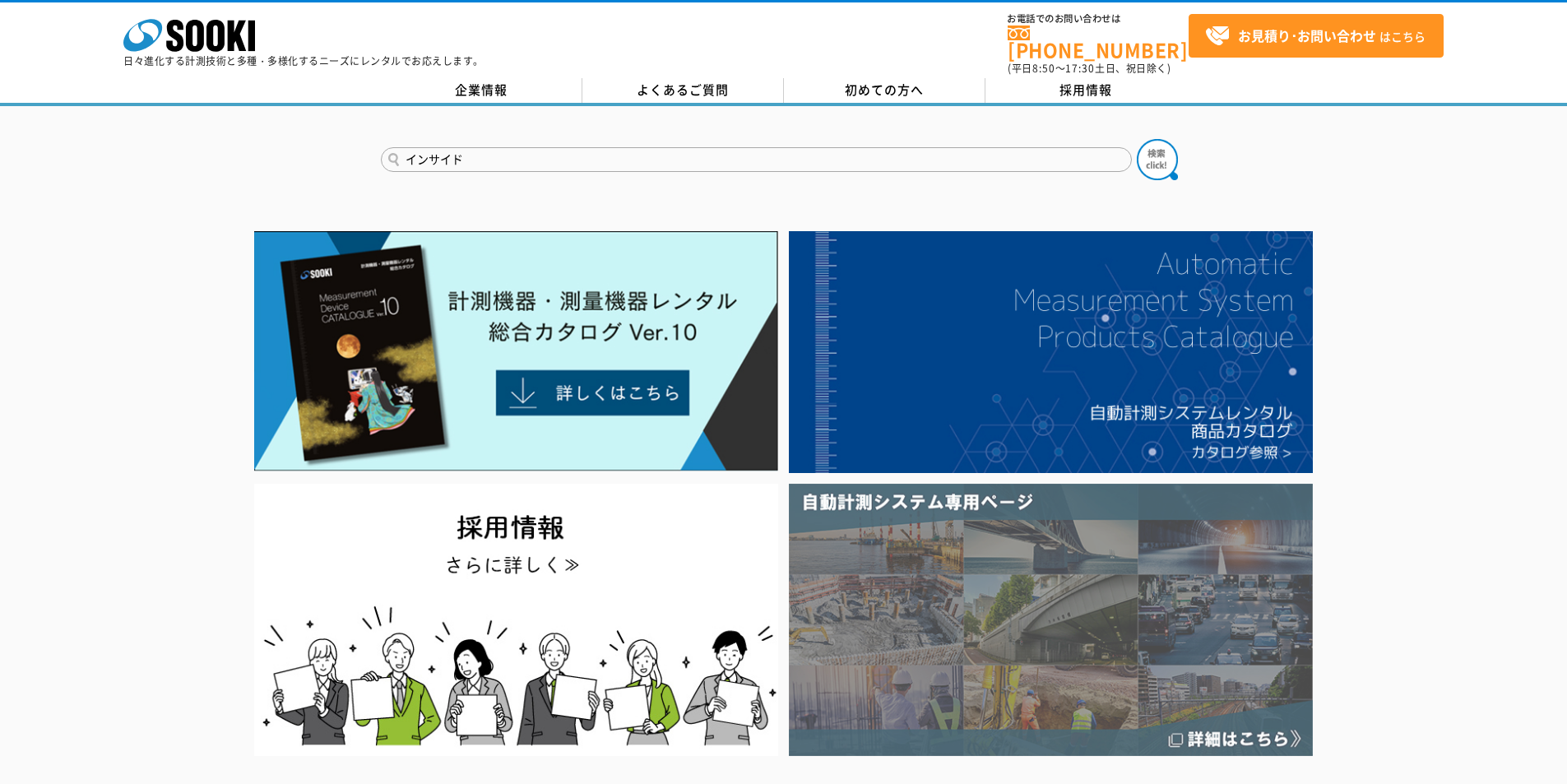
type input "インサイド"
click at [1137, 139] on button at bounding box center [1158, 160] width 41 height 41
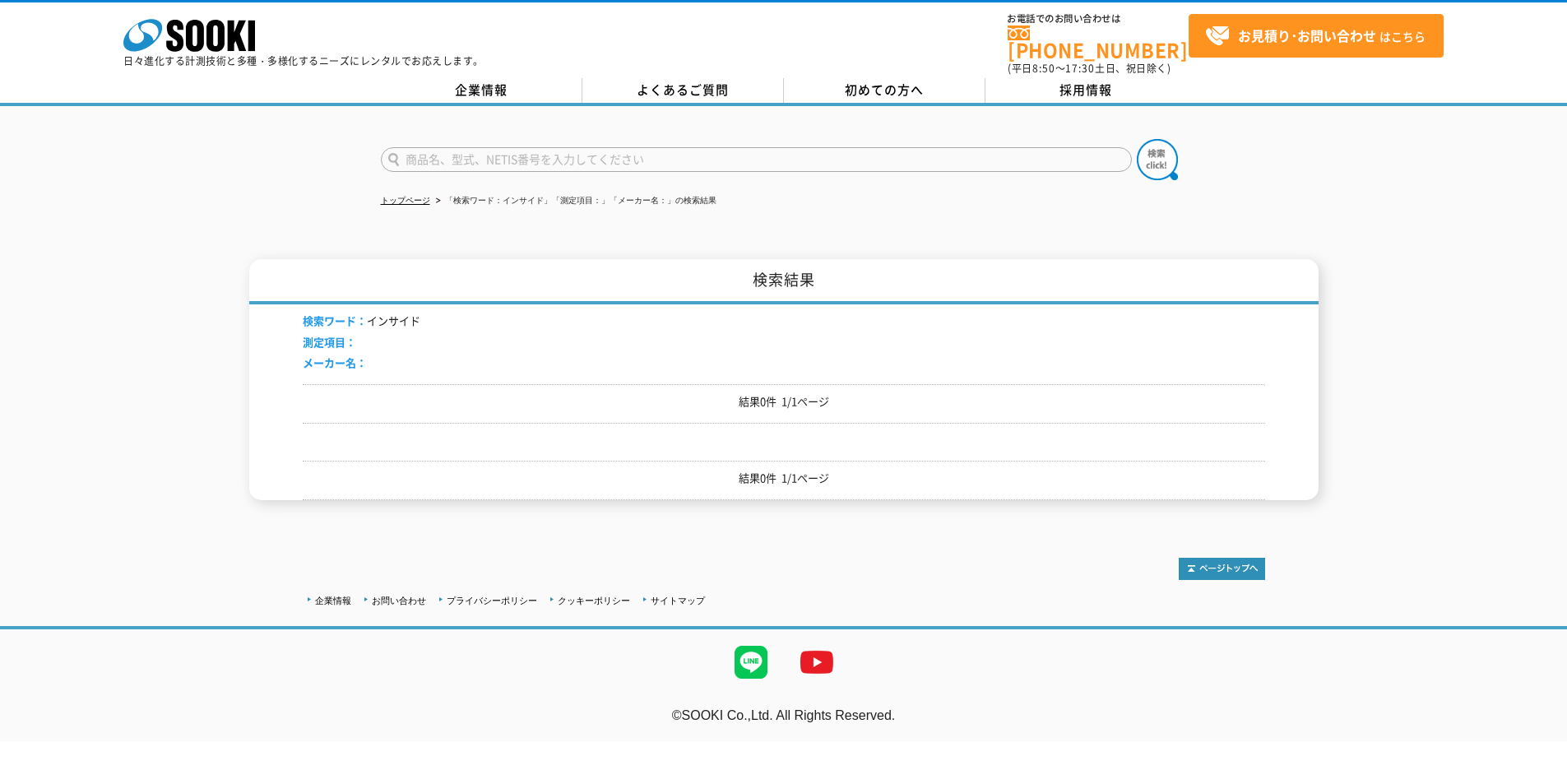
click at [682, 150] on input "text" at bounding box center [756, 159] width 751 height 24
type input "ない系"
click at [1137, 139] on button at bounding box center [1158, 160] width 41 height 41
click at [686, 147] on input "text" at bounding box center [756, 159] width 751 height 24
type input "内径"
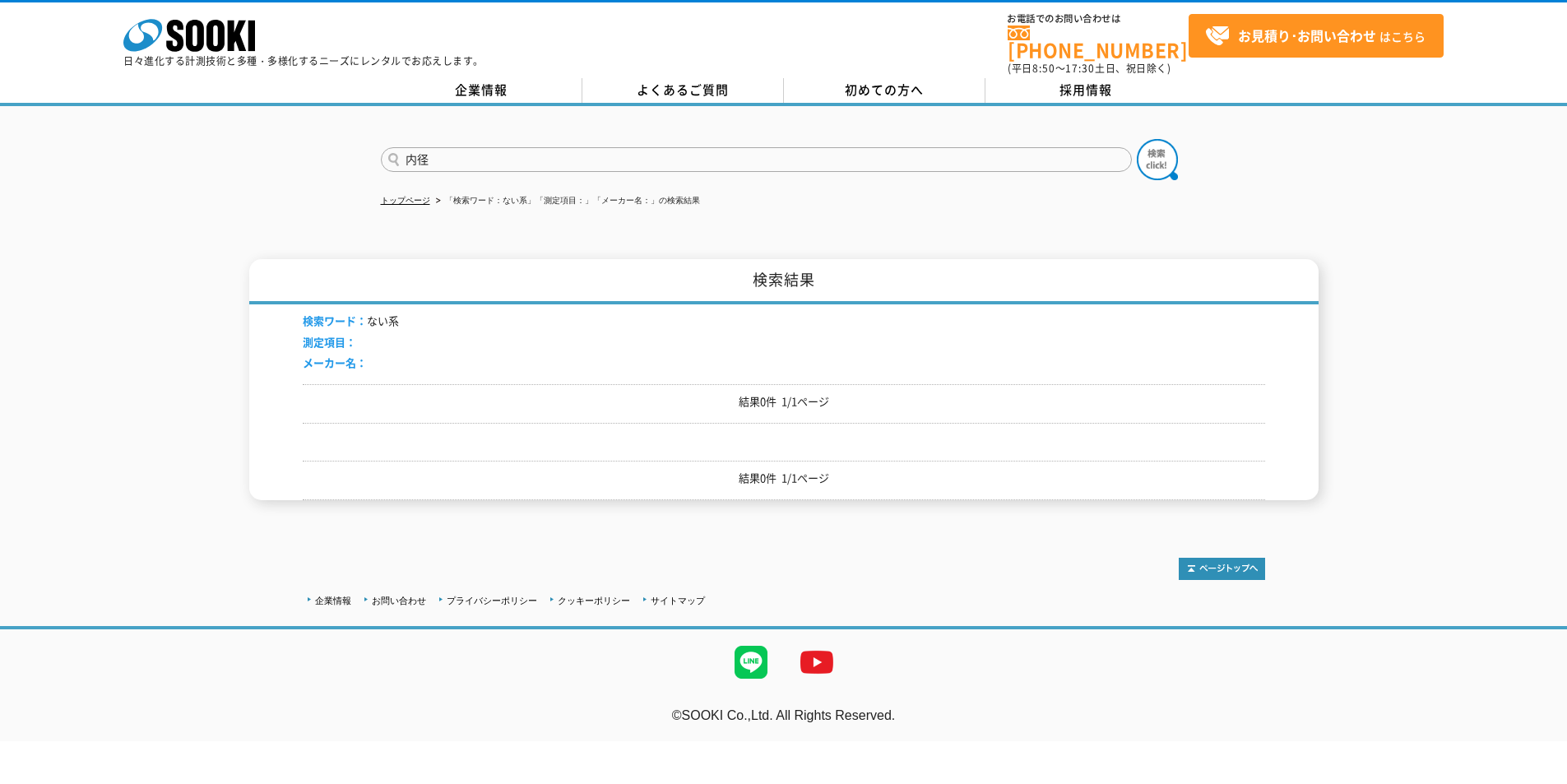
click at [1137, 139] on button at bounding box center [1158, 160] width 41 height 41
drag, startPoint x: 645, startPoint y: 155, endPoint x: 654, endPoint y: 154, distance: 9.1
click at [645, 155] on input "text" at bounding box center [756, 159] width 751 height 24
type input "IMZ"
click at [1137, 139] on button at bounding box center [1158, 160] width 41 height 41
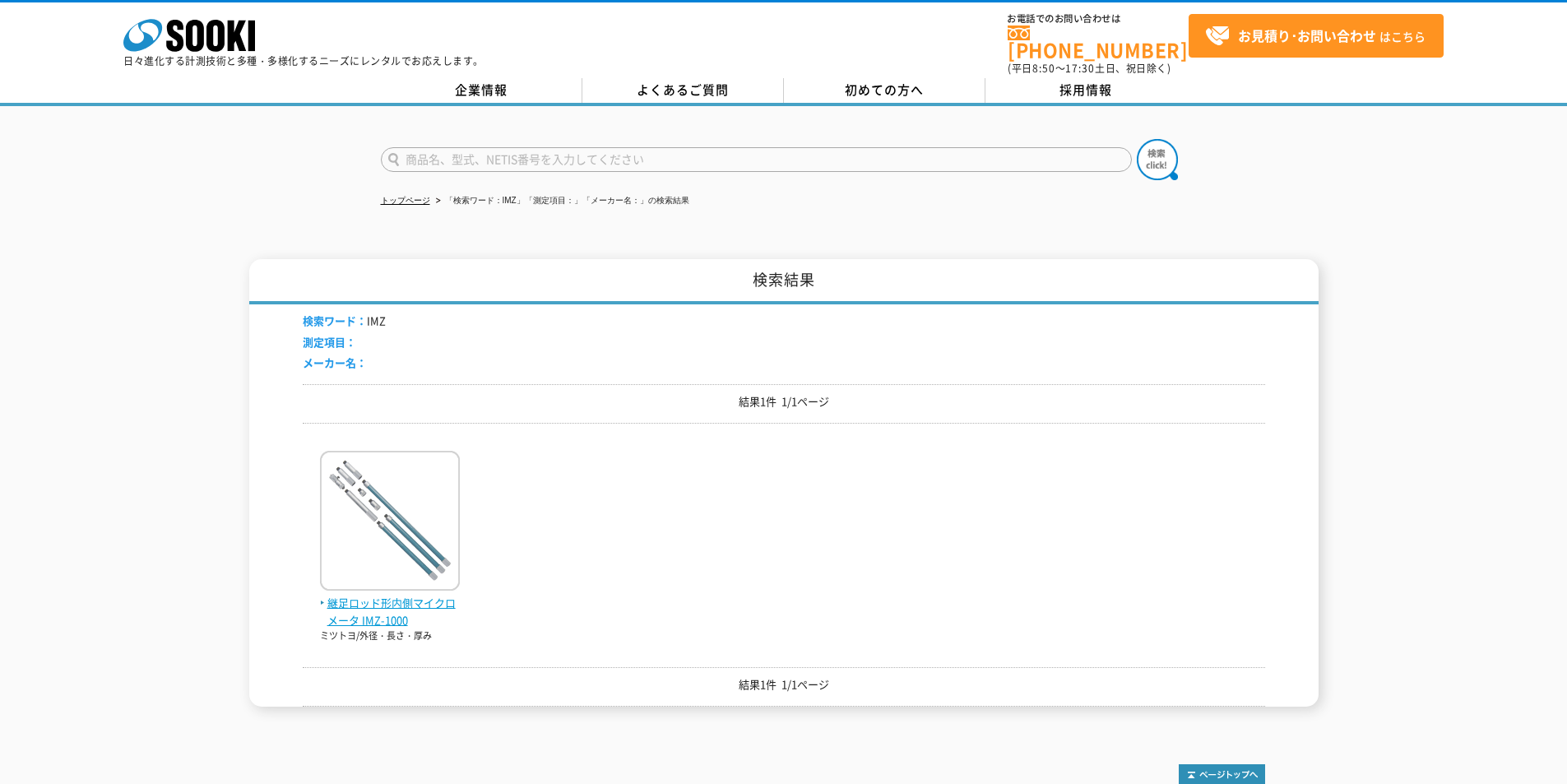
click at [407, 595] on span "継足ロッド形内側マイクロメータ IMZ-1000" at bounding box center [389, 612] width 140 height 34
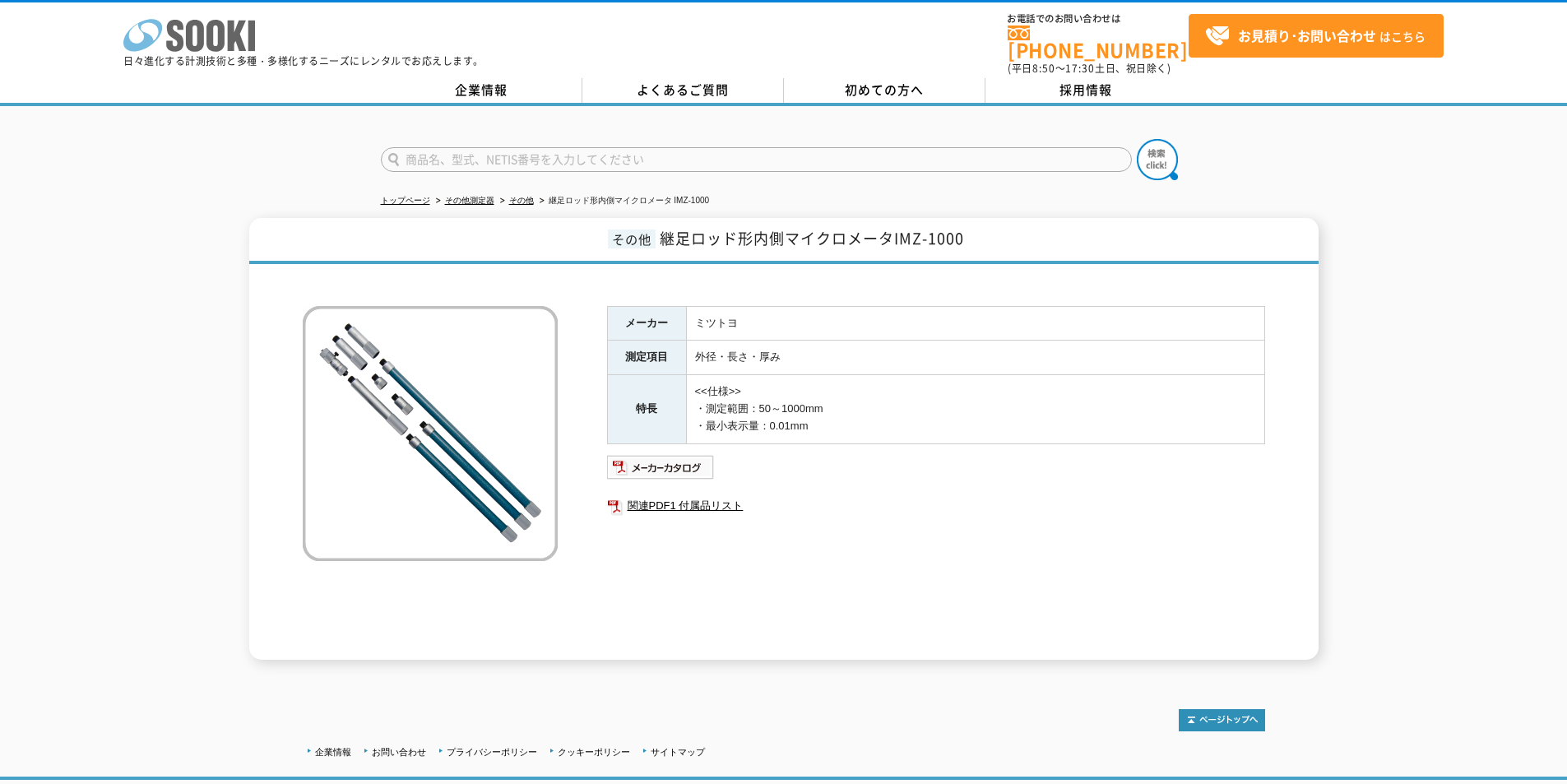
click at [244, 37] on icon "株式会社 ソーキ" at bounding box center [189, 35] width 132 height 33
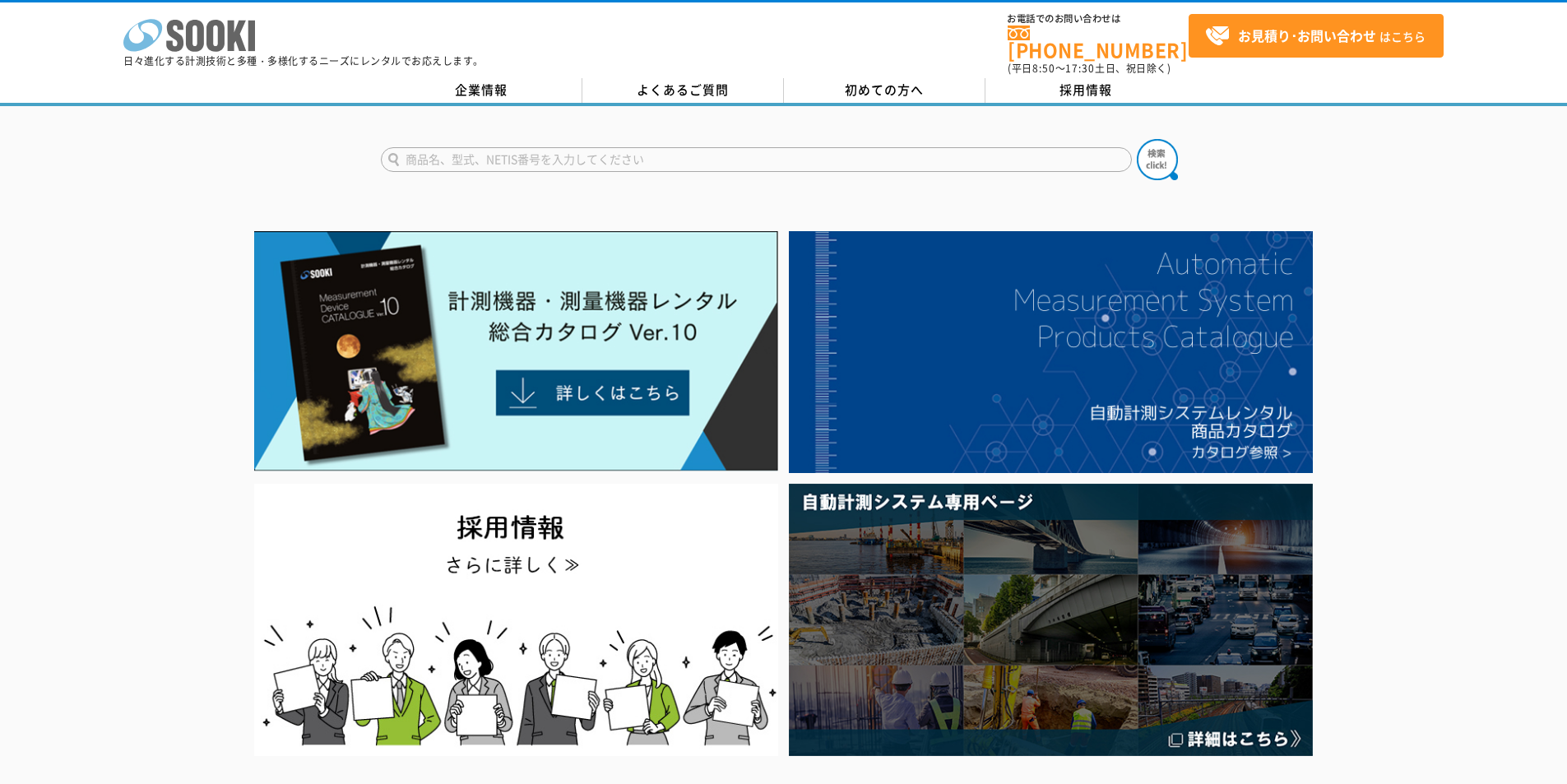
click at [242, 44] on polygon at bounding box center [237, 36] width 19 height 31
click at [732, 160] on input "text" at bounding box center [756, 159] width 751 height 24
type input "ワイヤレス"
click at [1137, 139] on button at bounding box center [1158, 160] width 41 height 41
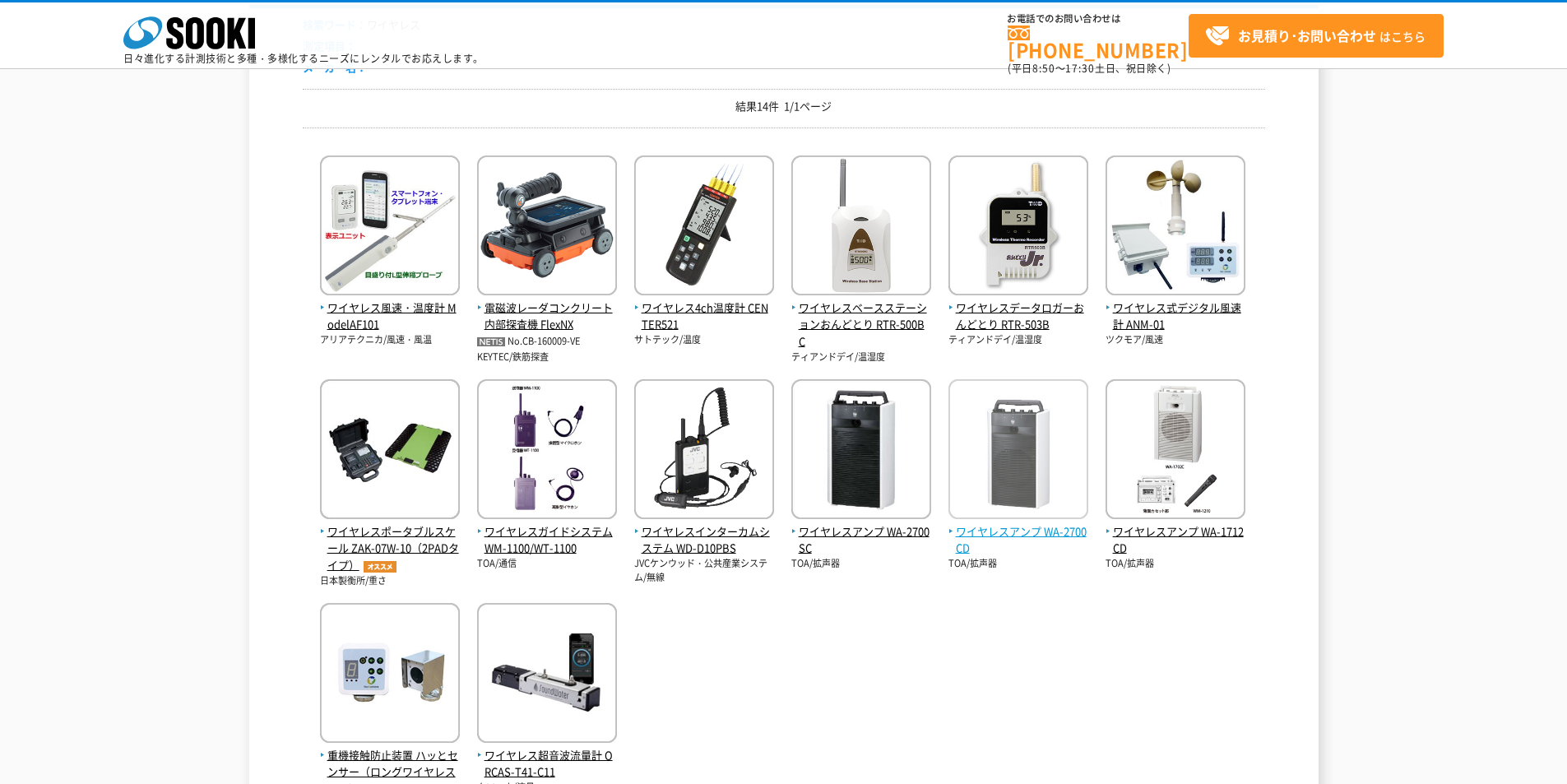
scroll to position [329, 0]
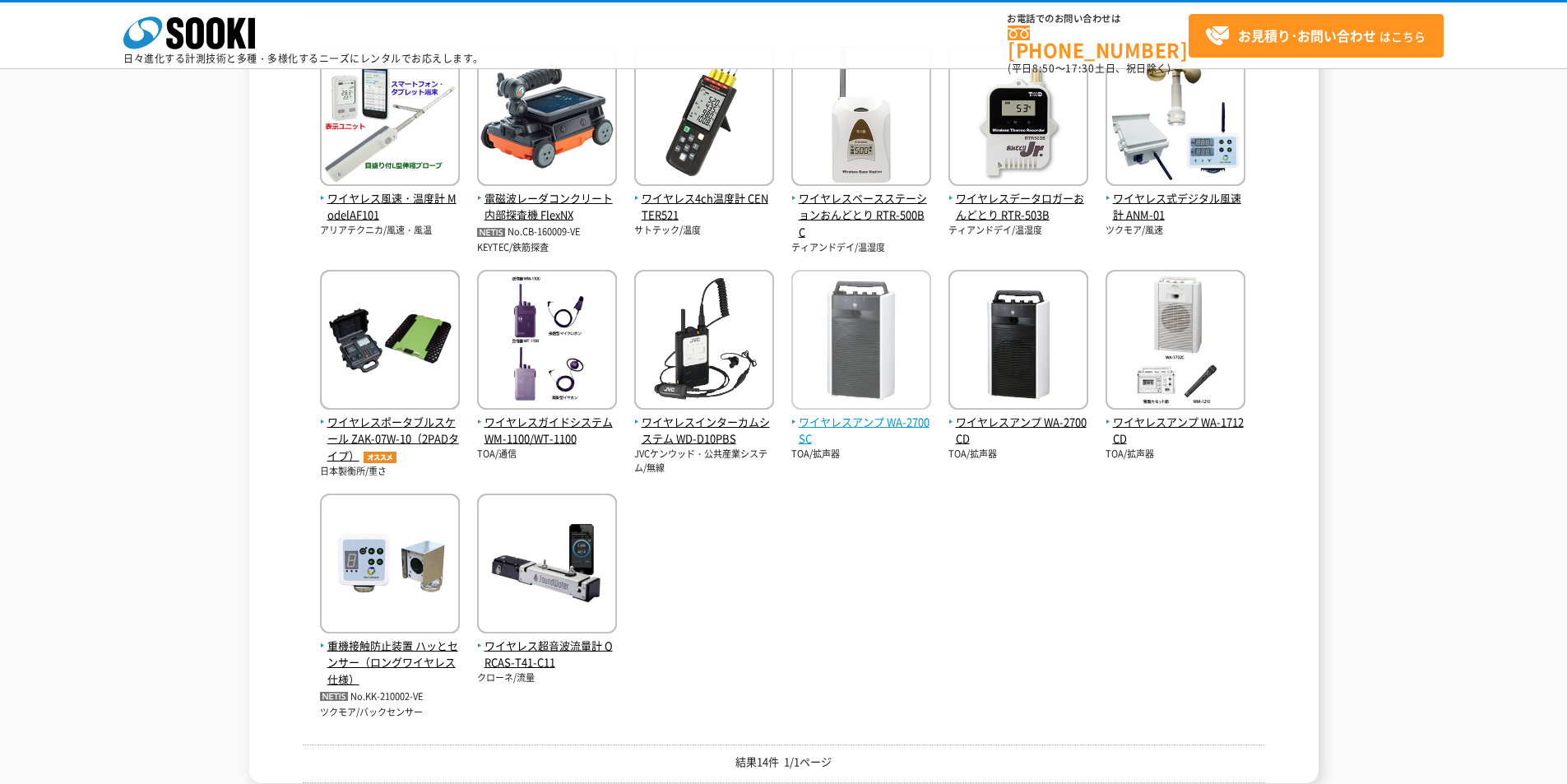
click at [860, 426] on span "ワイヤレスアンプ WA-2700SC" at bounding box center [861, 431] width 140 height 34
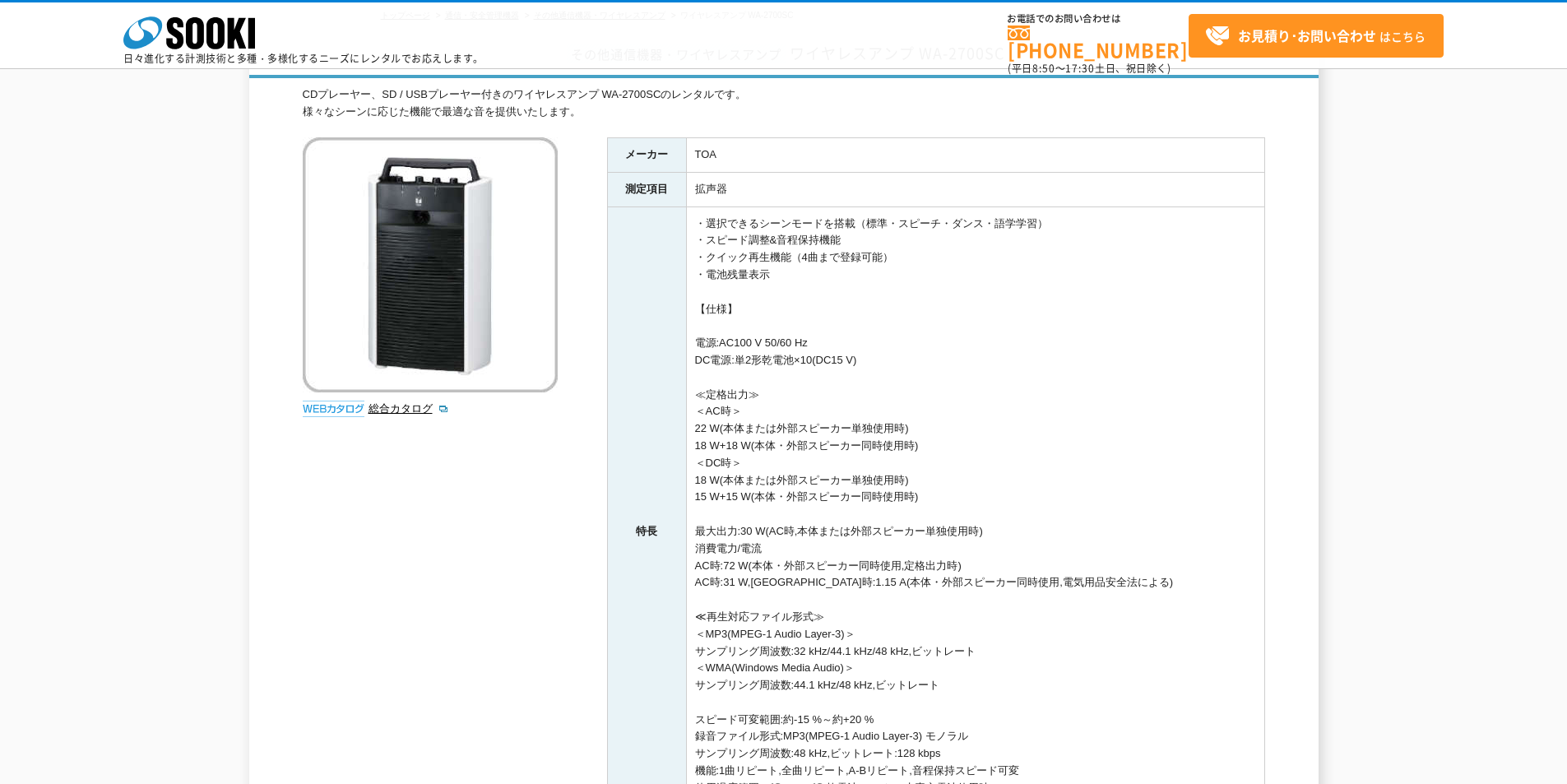
scroll to position [329, 0]
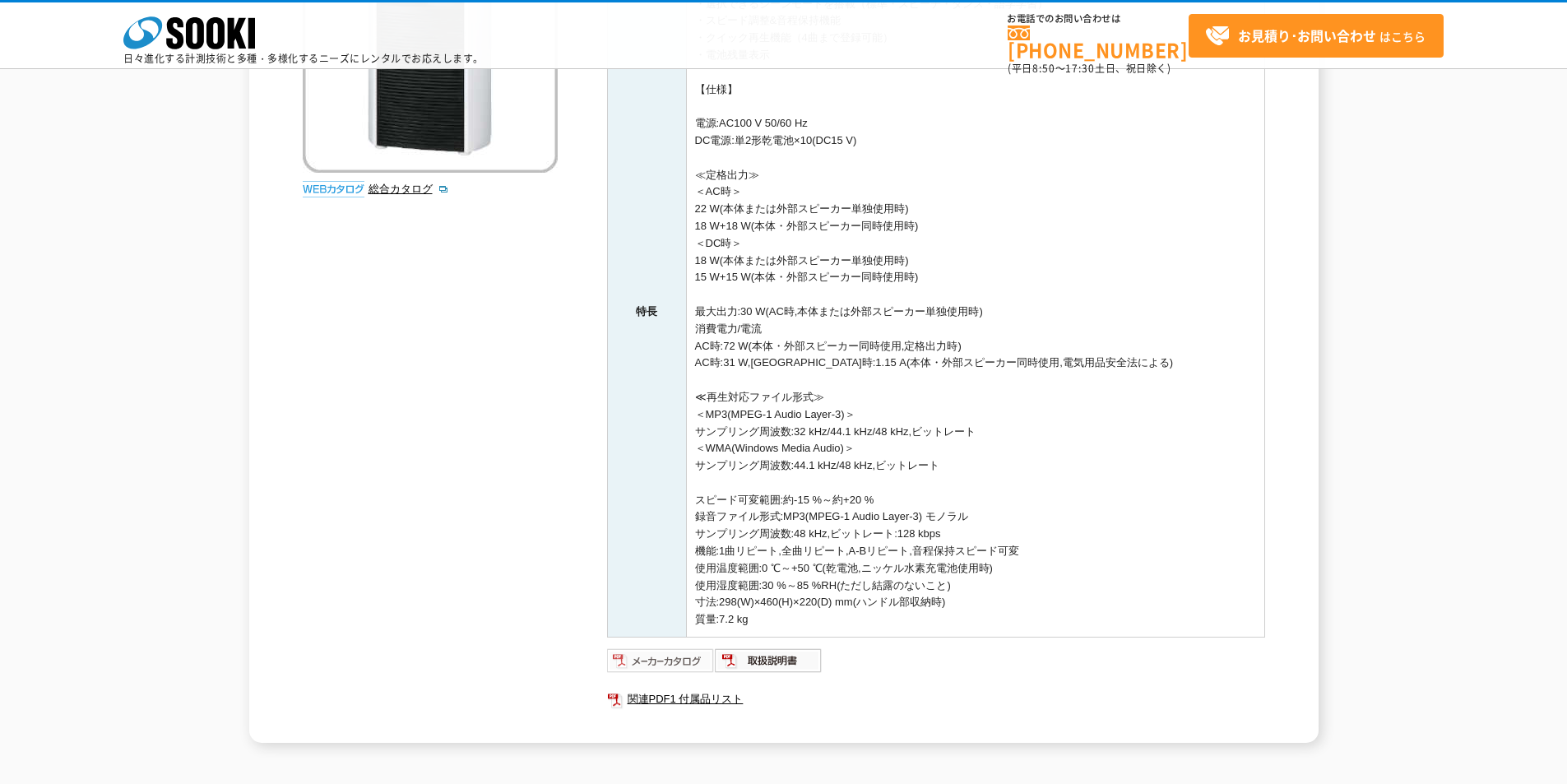
click at [651, 661] on img at bounding box center [661, 660] width 108 height 26
click at [226, 26] on icon "株式会社 ソーキ" at bounding box center [189, 32] width 132 height 33
